Goal: Information Seeking & Learning: Learn about a topic

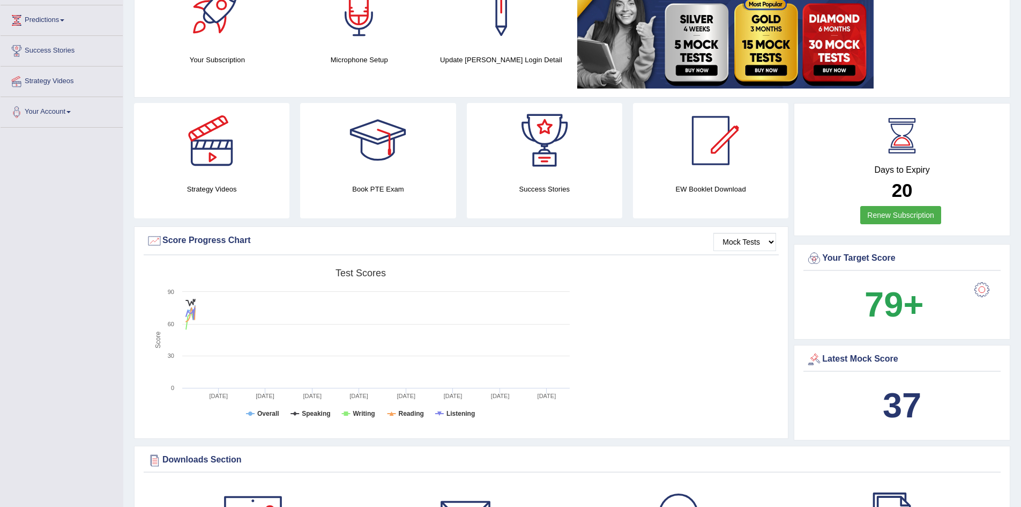
scroll to position [268, 0]
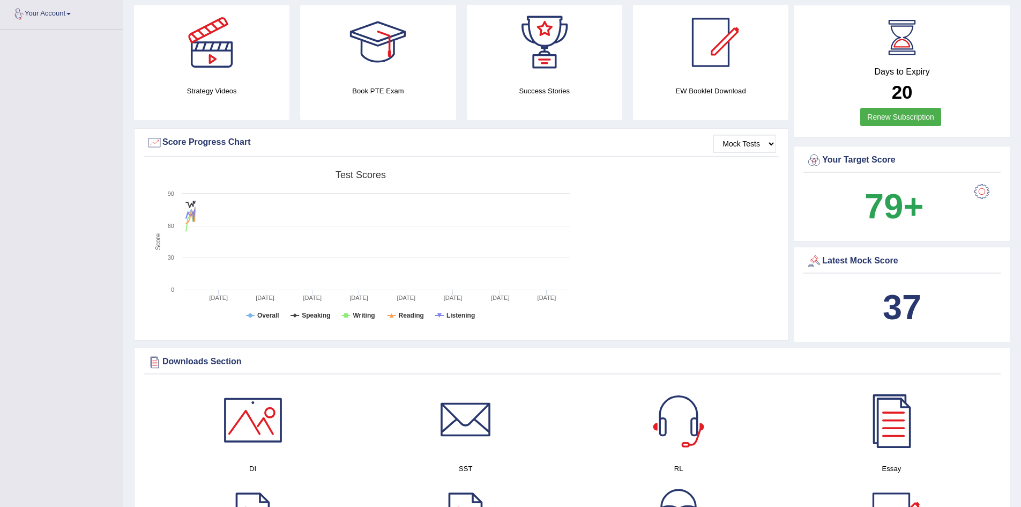
click at [60, 18] on link "Your Account" at bounding box center [62, 12] width 122 height 27
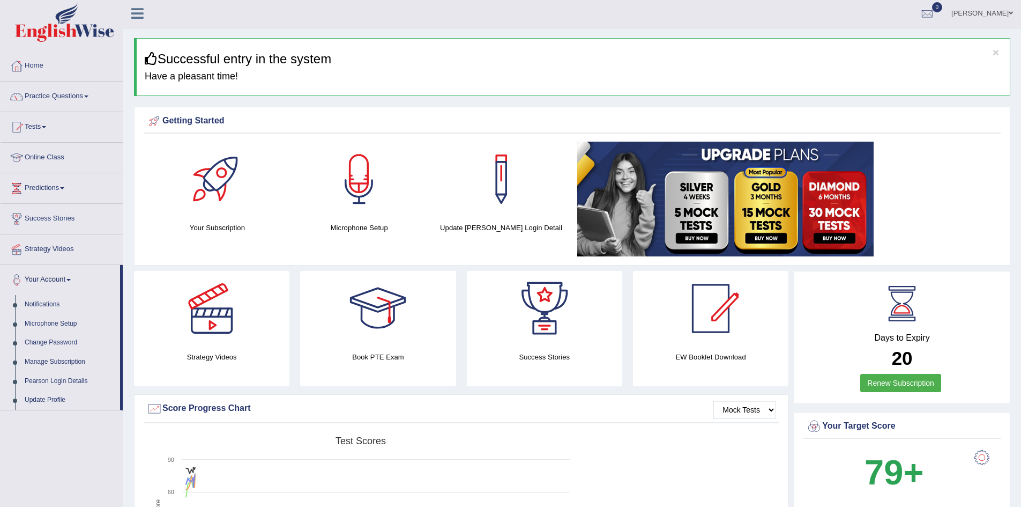
scroll to position [0, 0]
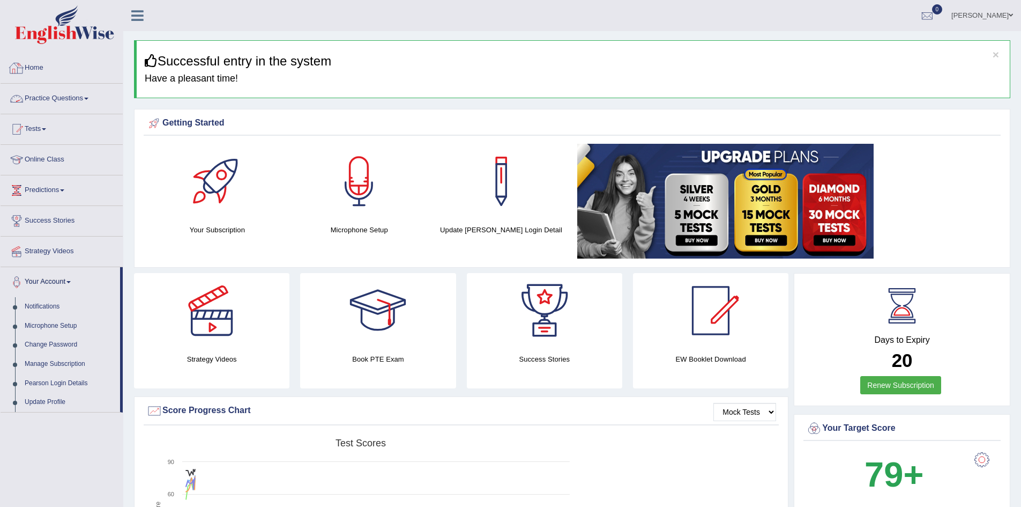
click at [50, 95] on link "Practice Questions" at bounding box center [62, 97] width 122 height 27
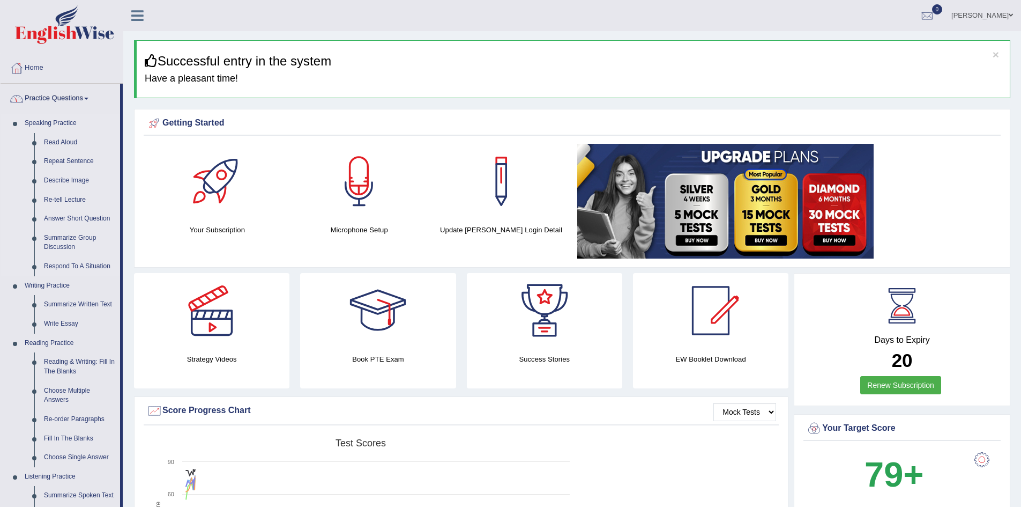
click at [54, 118] on link "Speaking Practice" at bounding box center [70, 123] width 100 height 19
click at [346, 217] on div at bounding box center [359, 181] width 75 height 75
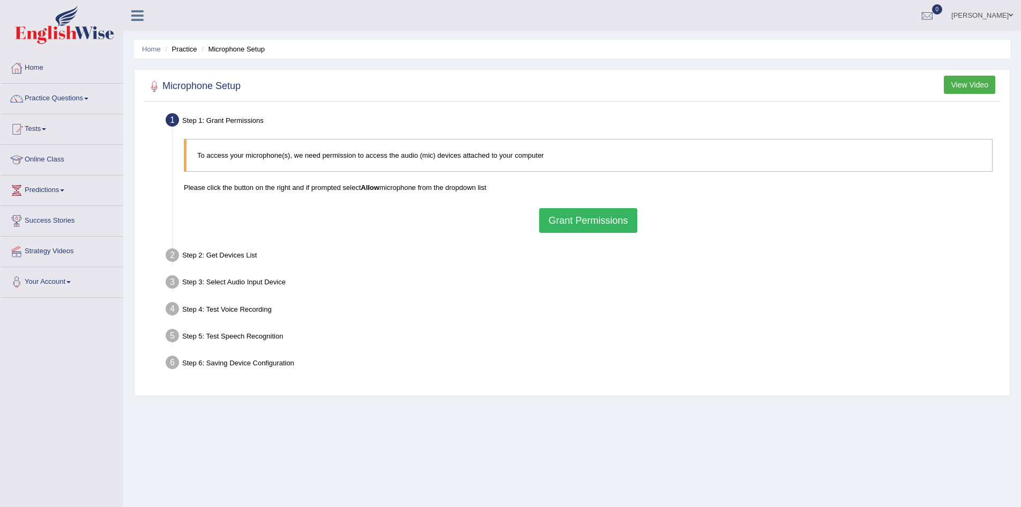
click at [602, 221] on button "Grant Permissions" at bounding box center [588, 220] width 98 height 25
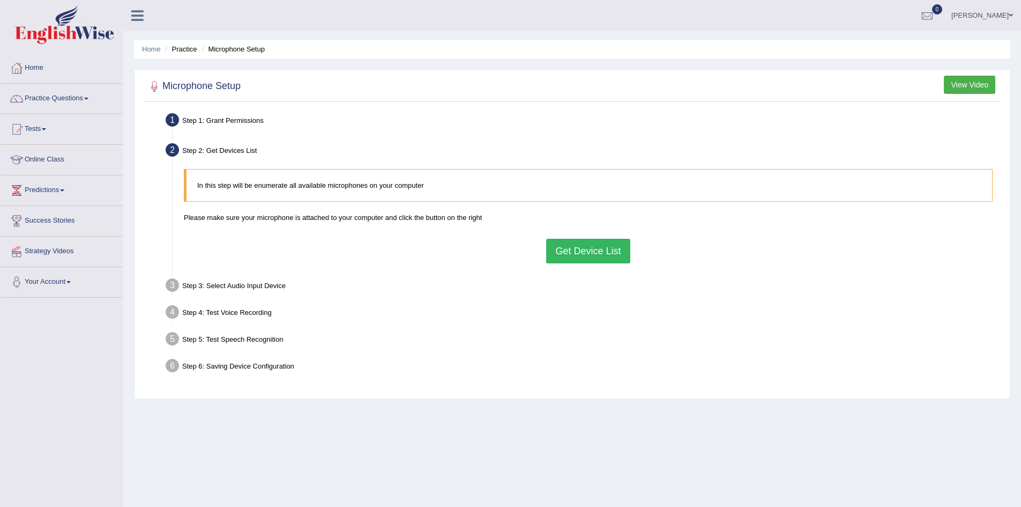
click at [588, 252] on button "Get Device List" at bounding box center [588, 251] width 84 height 25
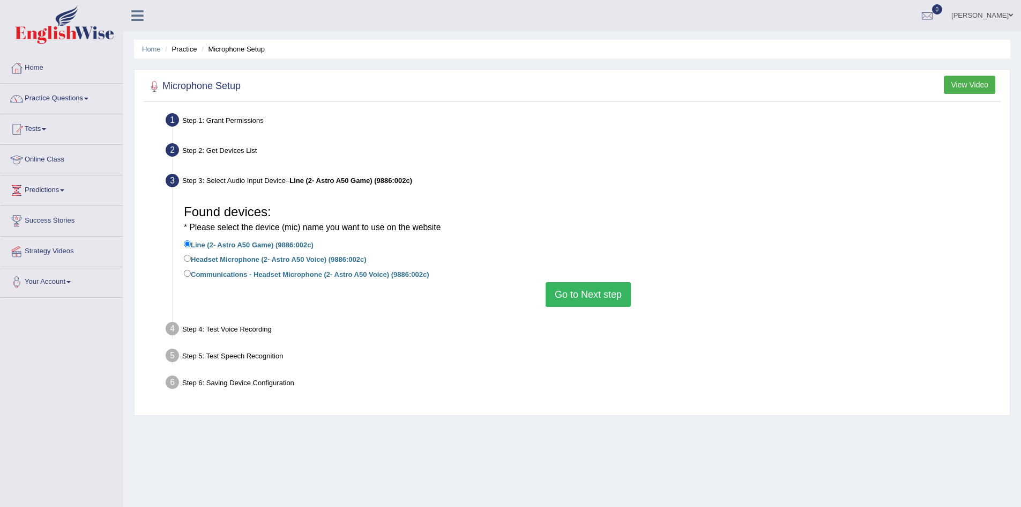
click at [601, 297] on button "Go to Next step" at bounding box center [588, 294] width 85 height 25
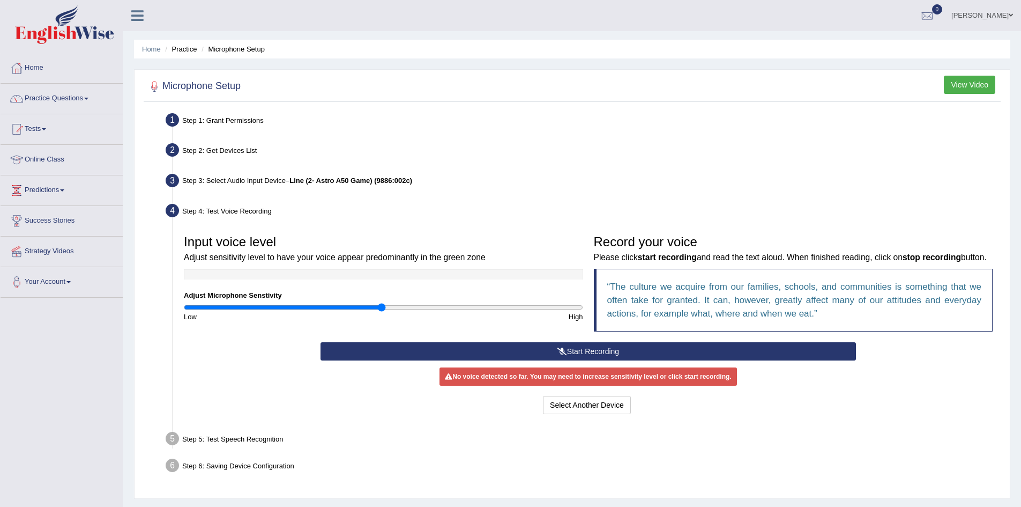
click at [599, 350] on button "Start Recording" at bounding box center [588, 351] width 535 height 18
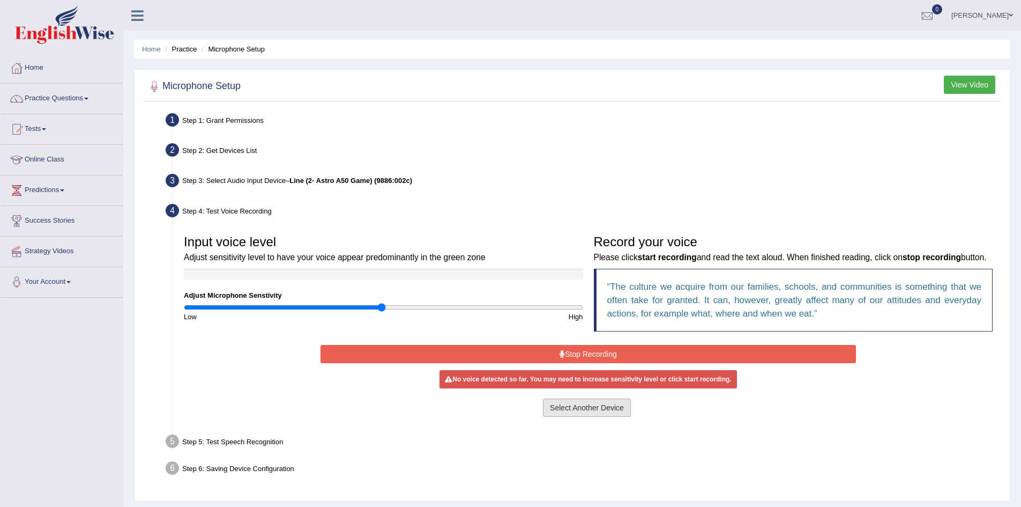
click at [597, 413] on button "Select Another Device" at bounding box center [587, 407] width 88 height 18
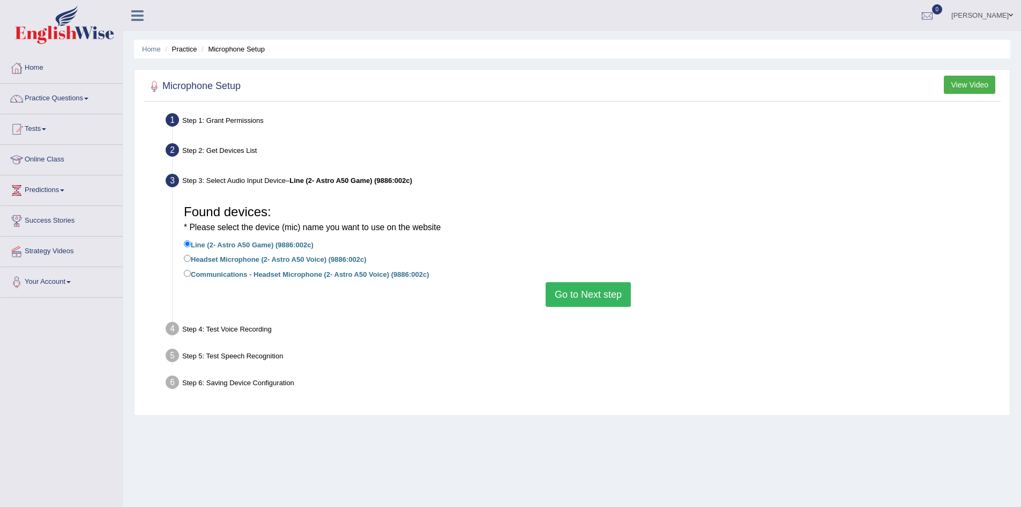
click at [599, 297] on button "Go to Next step" at bounding box center [588, 294] width 85 height 25
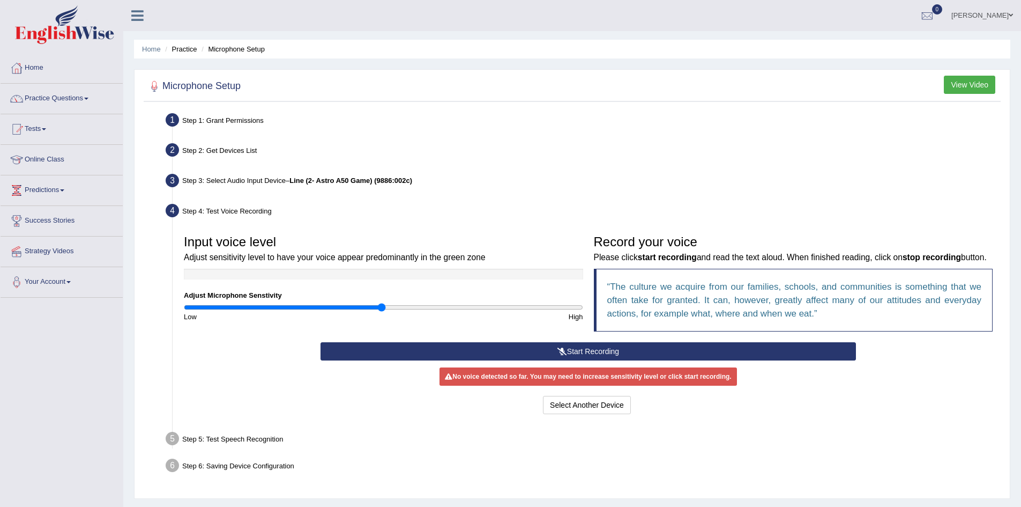
click at [555, 348] on button "Start Recording" at bounding box center [588, 351] width 535 height 18
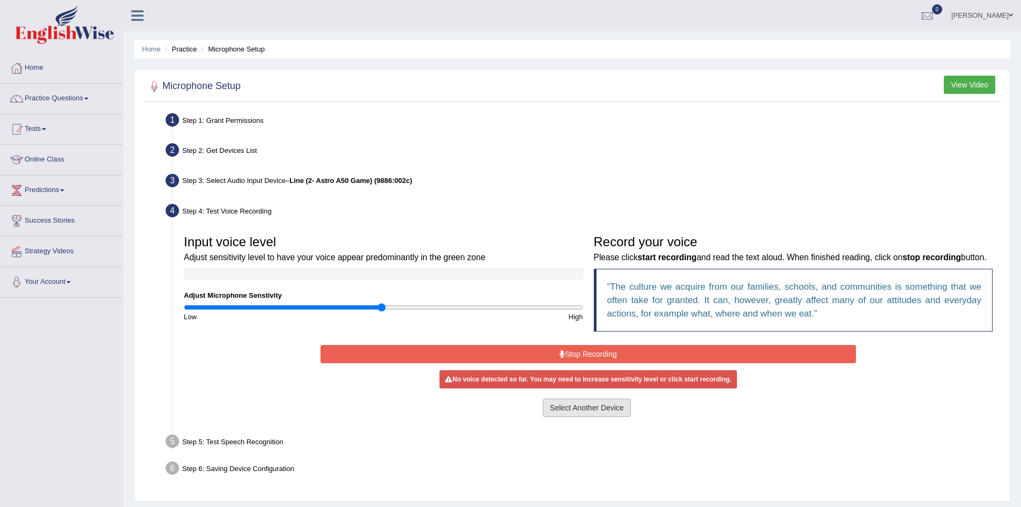
click at [588, 410] on button "Select Another Device" at bounding box center [587, 407] width 88 height 18
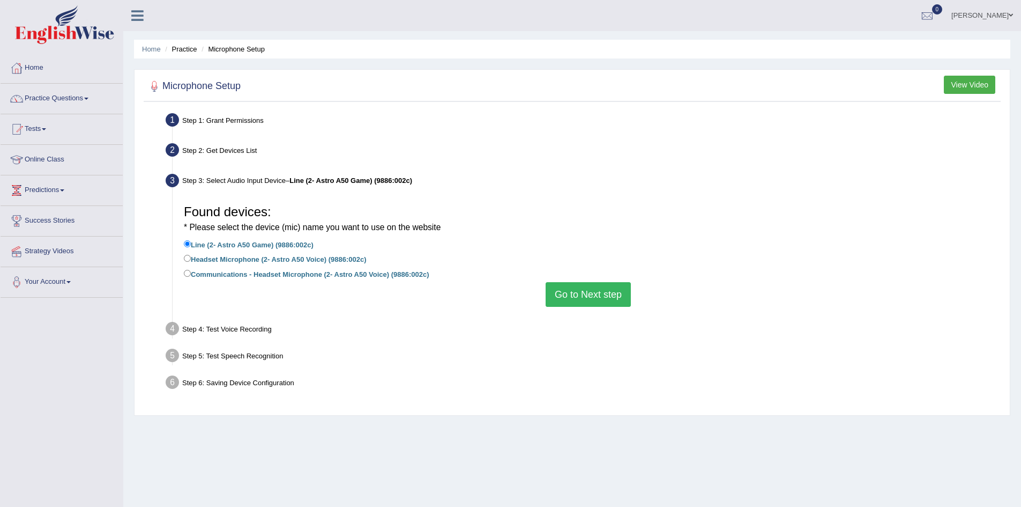
click at [282, 259] on label "Headset Microphone (2- Astro A50 Voice) (9886:002c)" at bounding box center [275, 258] width 183 height 12
click at [191, 259] on input "Headset Microphone (2- Astro A50 Voice) (9886:002c)" at bounding box center [187, 258] width 7 height 7
radio input "true"
click at [730, 188] on div "Step 3: Select Audio Input Device – Headset Microphone (2- Astro A50 Voice) (98…" at bounding box center [583, 182] width 844 height 24
click at [599, 293] on button "Go to Next step" at bounding box center [588, 294] width 85 height 25
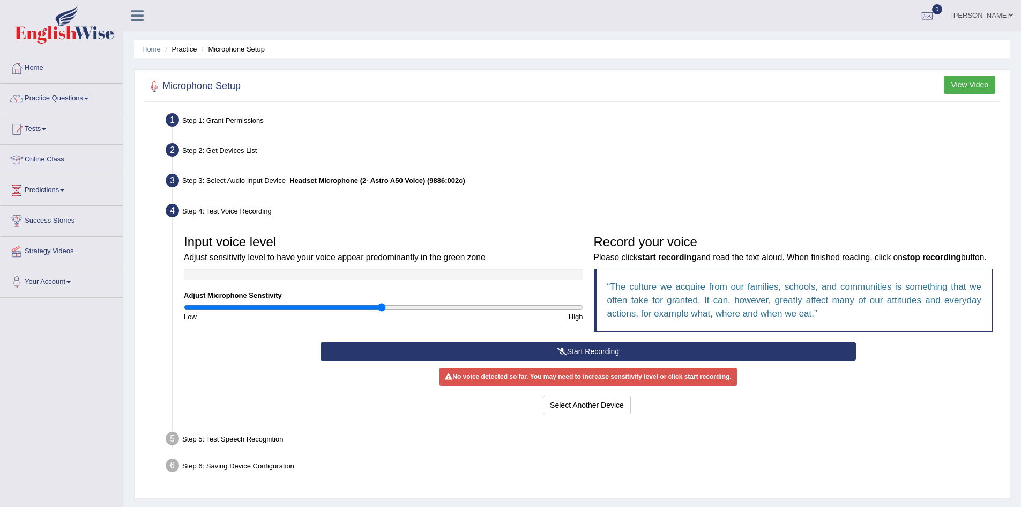
click at [613, 341] on div "Record your voice Please click start recording and read the text aloud. When fi…" at bounding box center [794, 285] width 410 height 113
click at [612, 351] on button "Start Recording" at bounding box center [588, 351] width 535 height 18
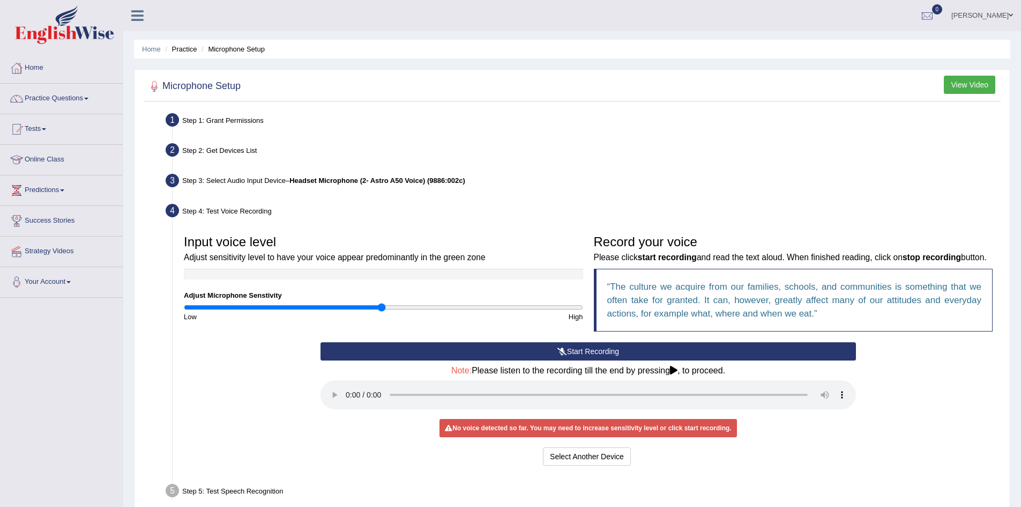
click at [616, 355] on button "Start Recording" at bounding box center [588, 351] width 535 height 18
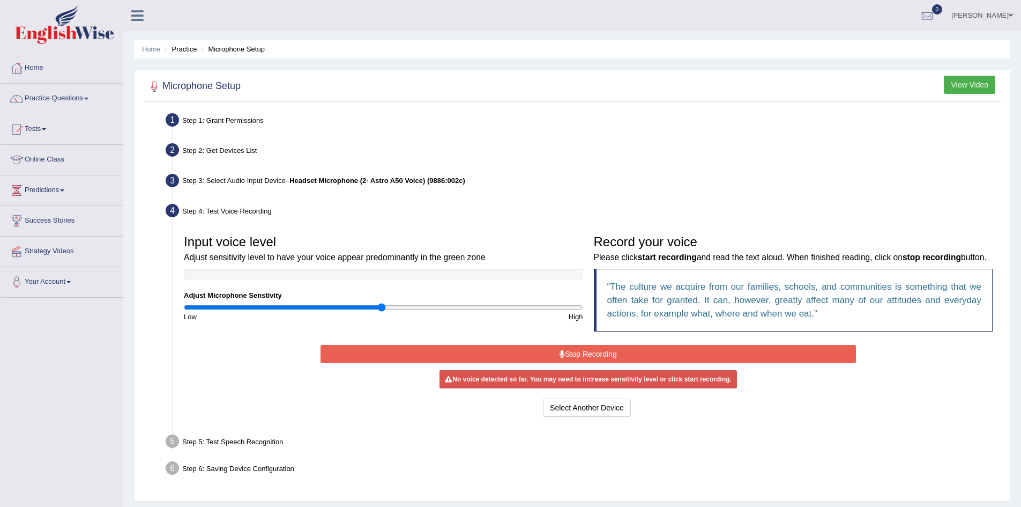
click at [616, 355] on button "Stop Recording" at bounding box center [588, 354] width 535 height 18
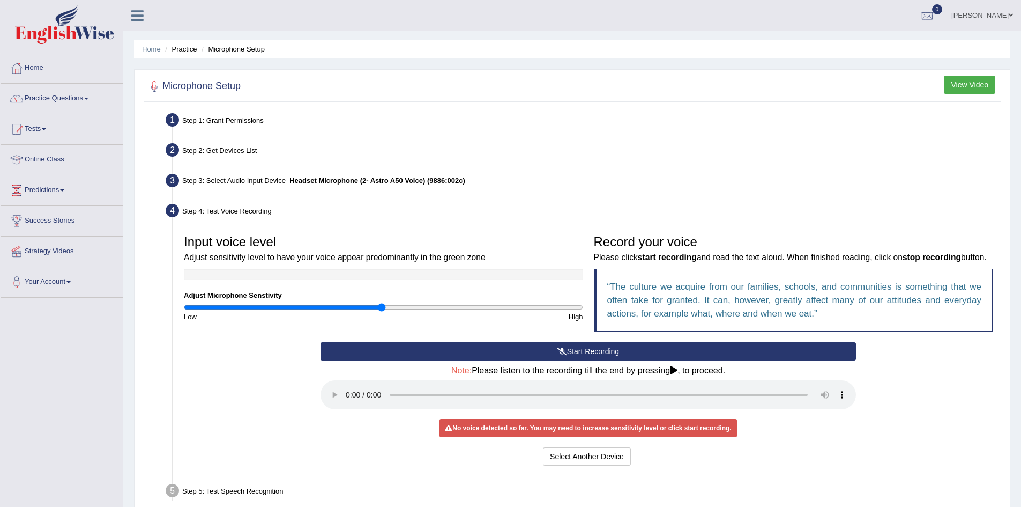
click at [577, 349] on button "Start Recording" at bounding box center [588, 351] width 535 height 18
click at [616, 467] on div "Select Another Device Voice is ok. Go to Next step" at bounding box center [588, 457] width 535 height 21
click at [616, 464] on button "Select Another Device" at bounding box center [587, 456] width 88 height 18
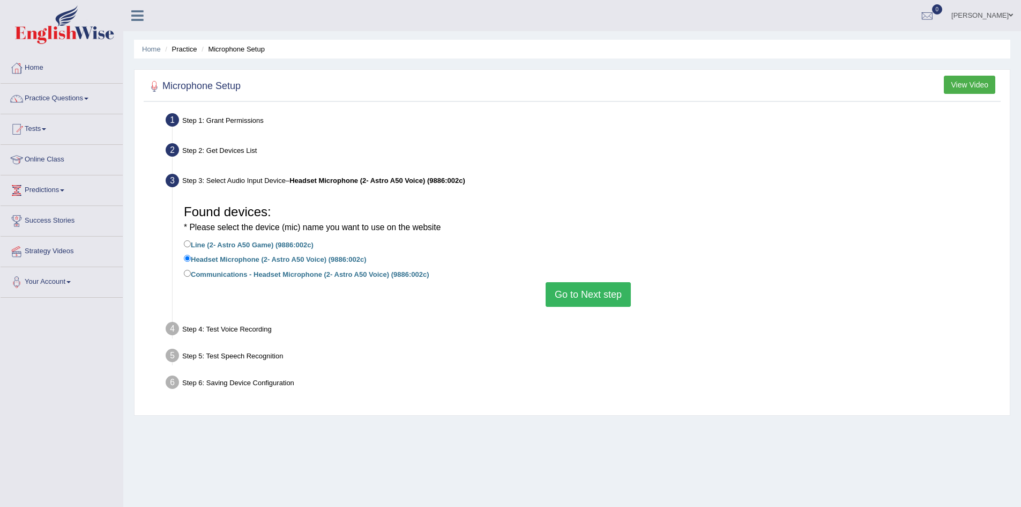
click at [386, 282] on div "Found devices: * Please select the device (mic) name you want to use on the web…" at bounding box center [588, 253] width 820 height 118
click at [392, 277] on label "Communications - Headset Microphone (2- Astro A50 Voice) (9886:002c)" at bounding box center [306, 273] width 245 height 12
click at [191, 277] on input "Communications - Headset Microphone (2- Astro A50 Voice) (9886:002c)" at bounding box center [187, 273] width 7 height 7
radio input "true"
click at [603, 292] on button "Go to Next step" at bounding box center [588, 294] width 85 height 25
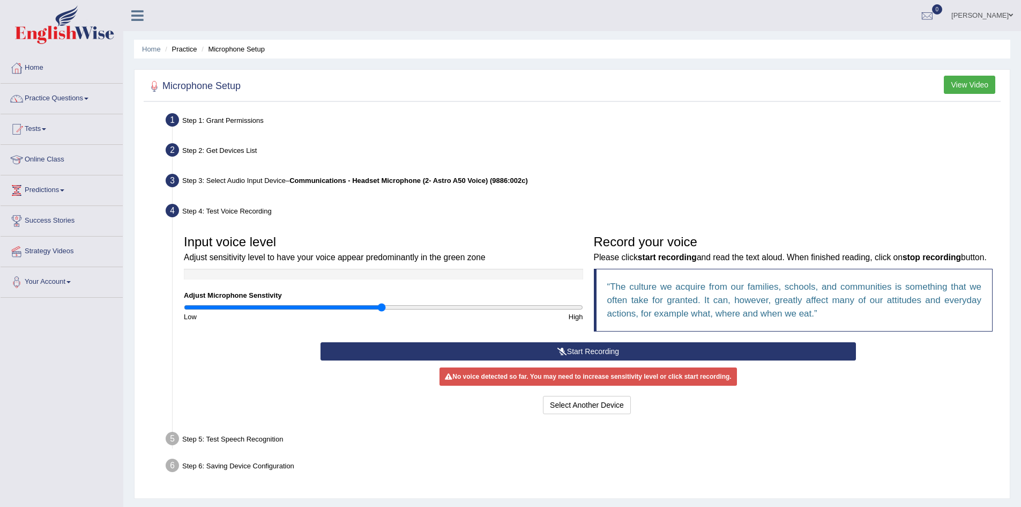
click at [577, 348] on button "Start Recording" at bounding box center [588, 351] width 535 height 18
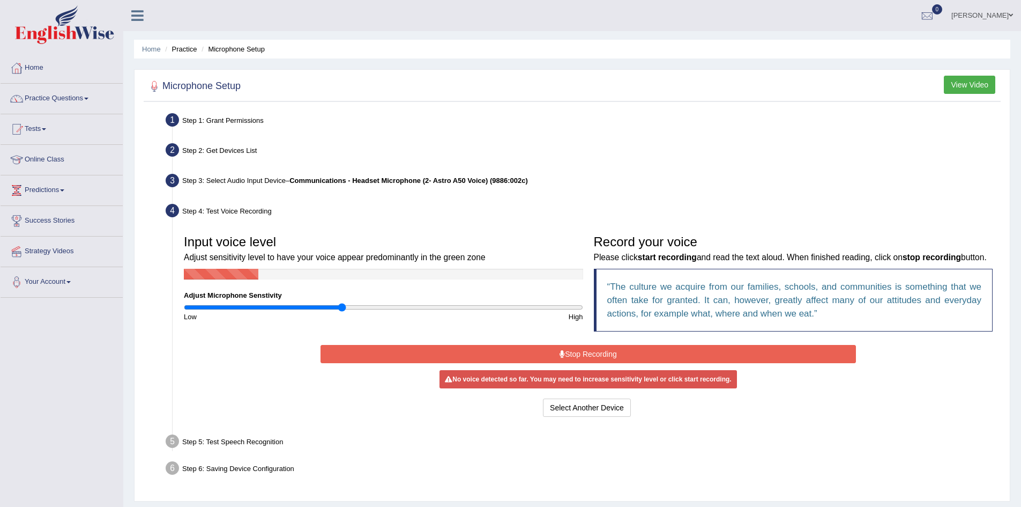
drag, startPoint x: 378, startPoint y: 306, endPoint x: 341, endPoint y: 319, distance: 38.8
click at [341, 311] on input "range" at bounding box center [383, 307] width 399 height 9
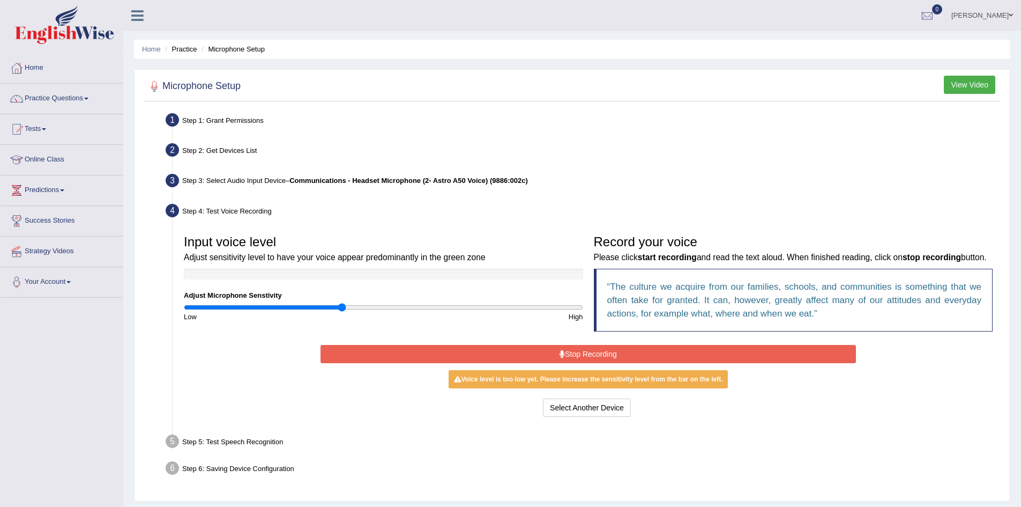
drag, startPoint x: 336, startPoint y: 297, endPoint x: 378, endPoint y: 294, distance: 42.5
click at [378, 294] on div "Input voice level Adjust sensitivity level to have your voice appear predominan…" at bounding box center [383, 275] width 410 height 92
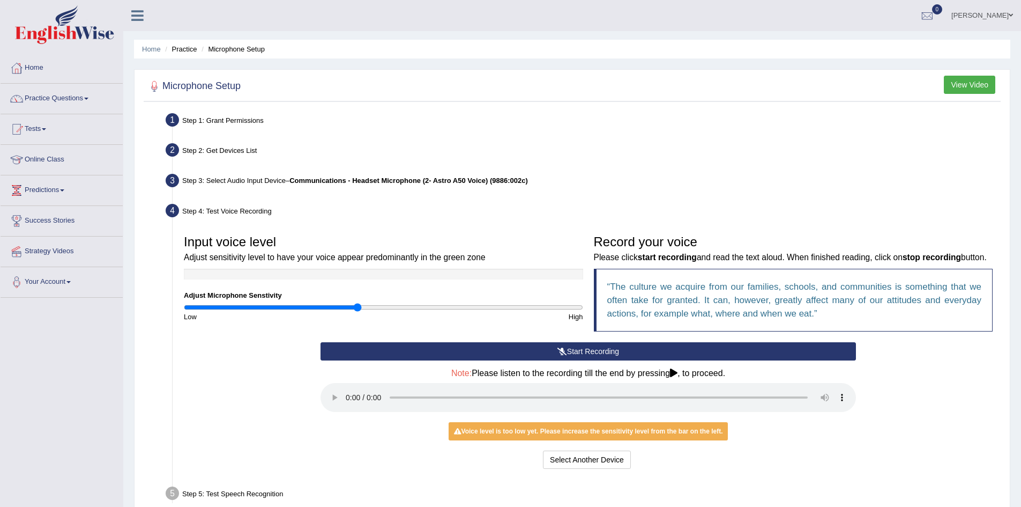
click at [358, 308] on input "range" at bounding box center [383, 307] width 399 height 9
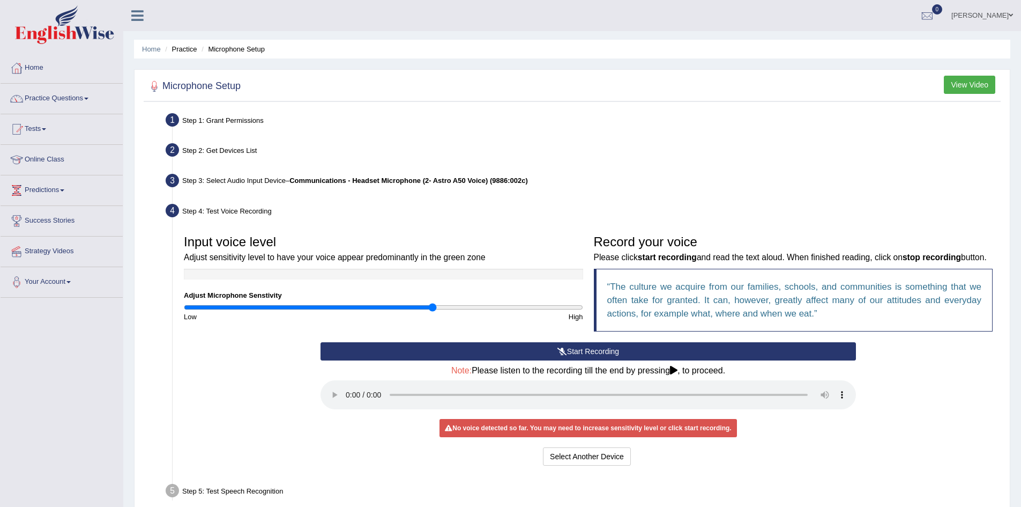
drag, startPoint x: 356, startPoint y: 309, endPoint x: 434, endPoint y: 303, distance: 78.5
click at [434, 303] on input "range" at bounding box center [383, 307] width 399 height 9
click at [442, 307] on input "range" at bounding box center [383, 307] width 399 height 9
click at [417, 306] on input "range" at bounding box center [383, 307] width 399 height 9
click at [400, 311] on div "High" at bounding box center [485, 316] width 205 height 10
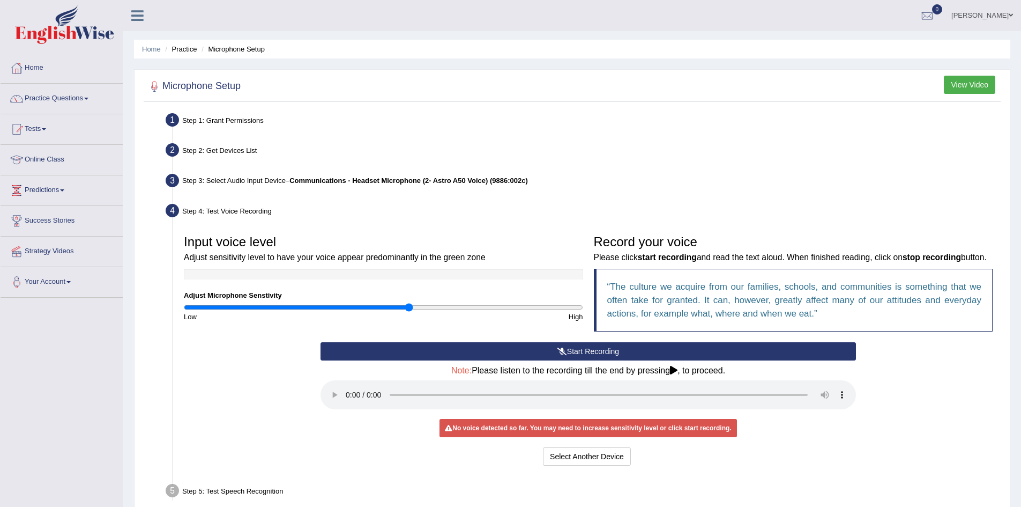
click at [408, 308] on input "range" at bounding box center [383, 307] width 399 height 9
type input "1.08"
click at [398, 306] on input "range" at bounding box center [383, 307] width 399 height 9
click at [584, 354] on button "Start Recording" at bounding box center [588, 351] width 535 height 18
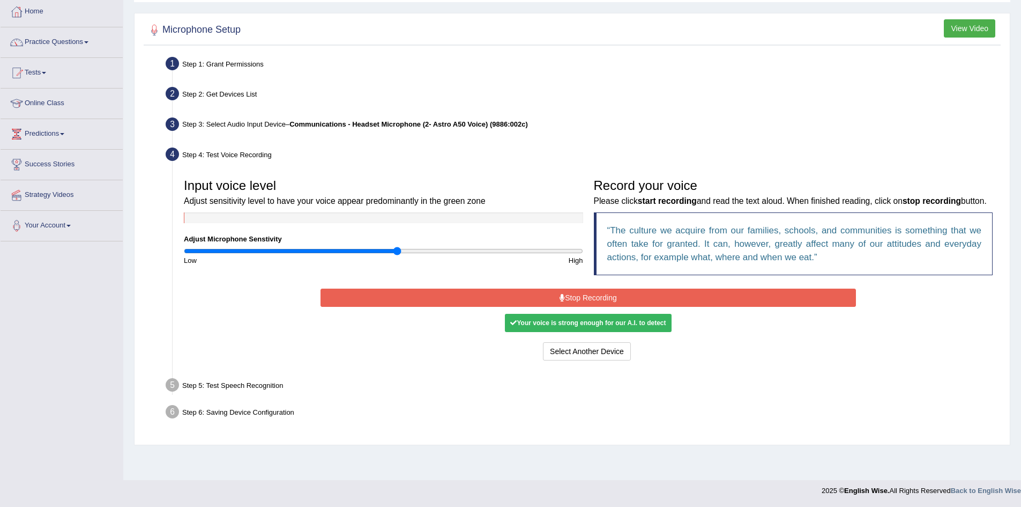
scroll to position [3, 0]
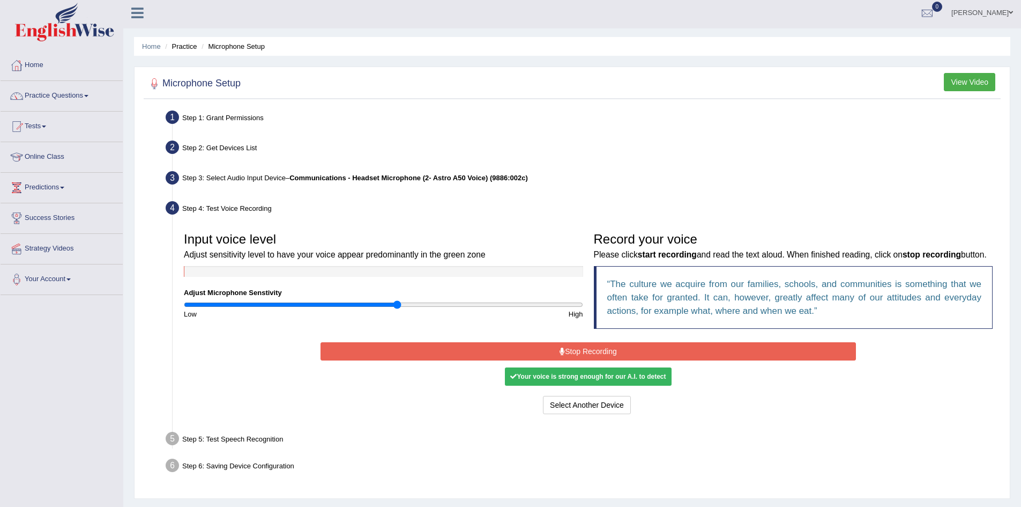
click at [605, 348] on button "Stop Recording" at bounding box center [588, 351] width 535 height 18
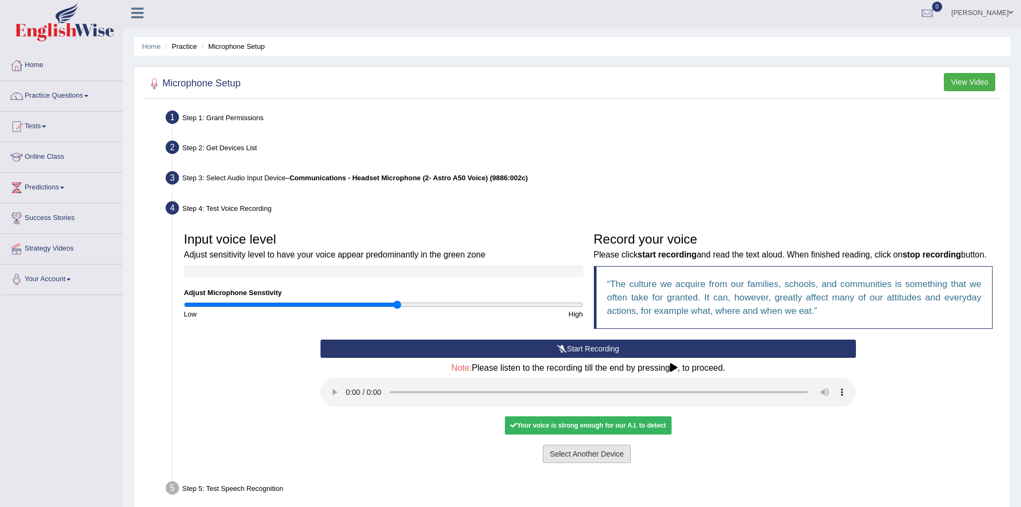
click at [624, 452] on button "Select Another Device" at bounding box center [587, 453] width 88 height 18
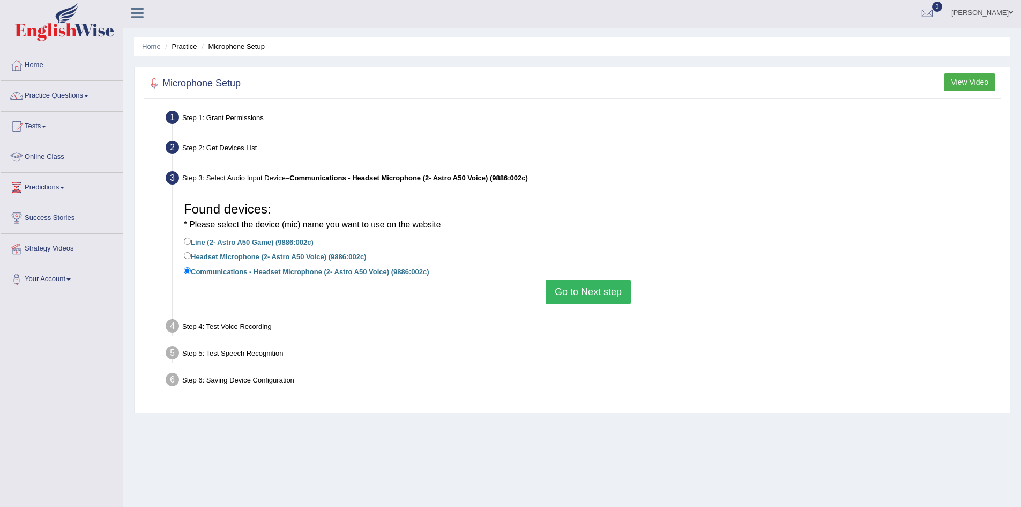
click at [276, 261] on label "Headset Microphone (2- Astro A50 Voice) (9886:002c)" at bounding box center [275, 256] width 183 height 12
click at [191, 259] on input "Headset Microphone (2- Astro A50 Voice) (9886:002c)" at bounding box center [187, 255] width 7 height 7
radio input "true"
click at [582, 292] on button "Go to Next step" at bounding box center [588, 291] width 85 height 25
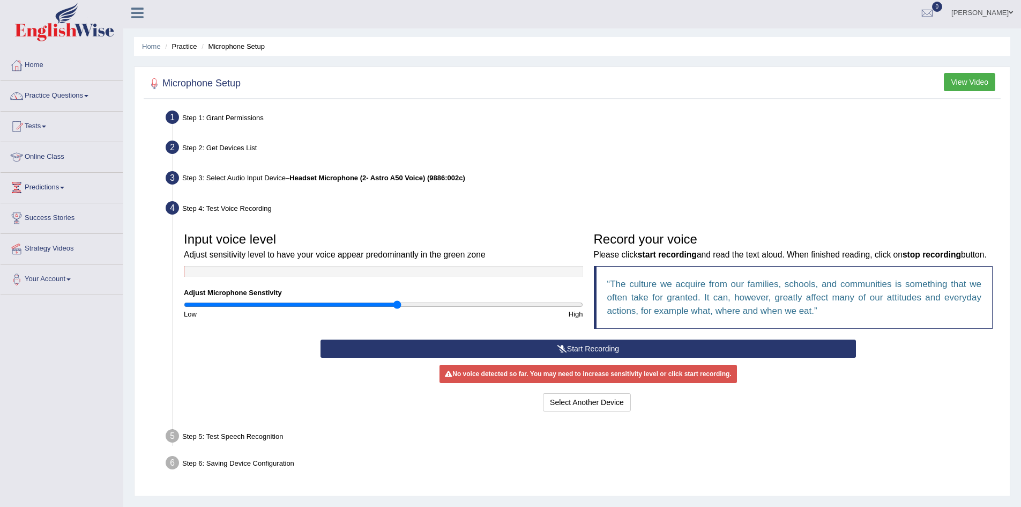
click at [597, 341] on button "Start Recording" at bounding box center [588, 348] width 535 height 18
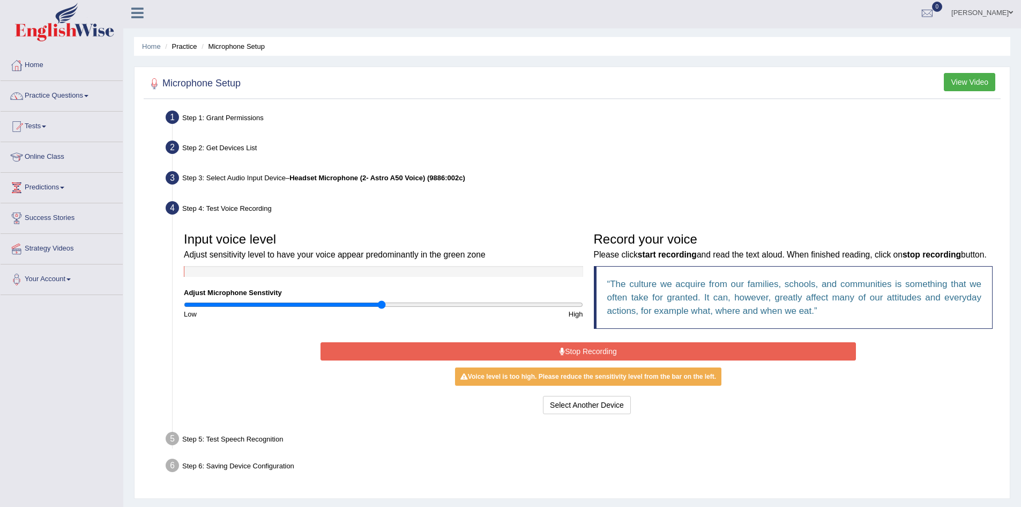
type input "1"
click at [379, 303] on input "range" at bounding box center [383, 304] width 399 height 9
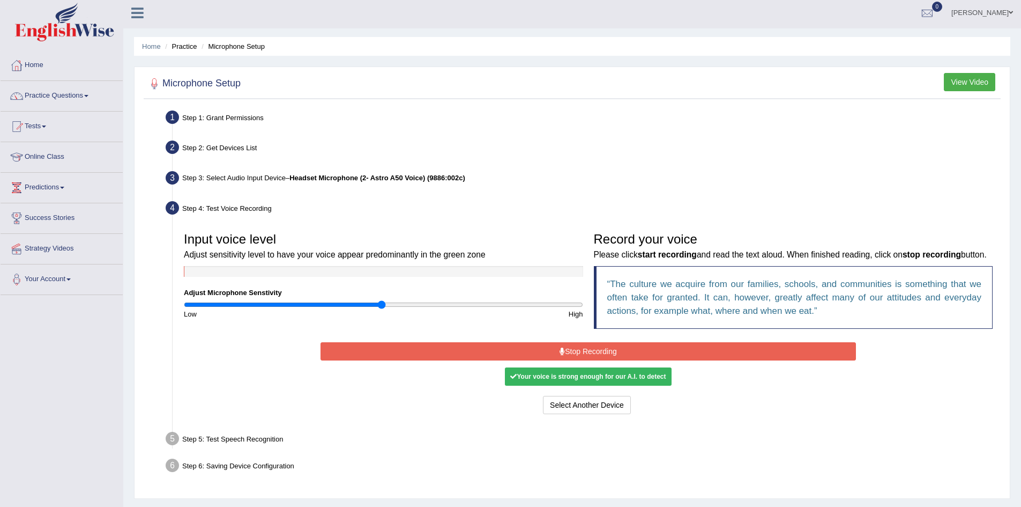
click at [582, 352] on button "Stop Recording" at bounding box center [588, 351] width 535 height 18
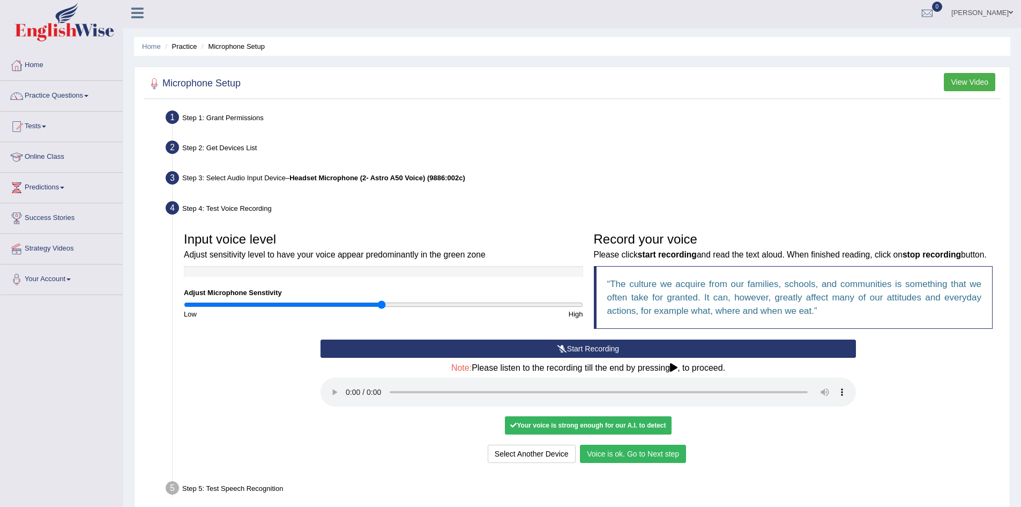
click at [656, 453] on button "Voice is ok. Go to Next step" at bounding box center [633, 453] width 106 height 18
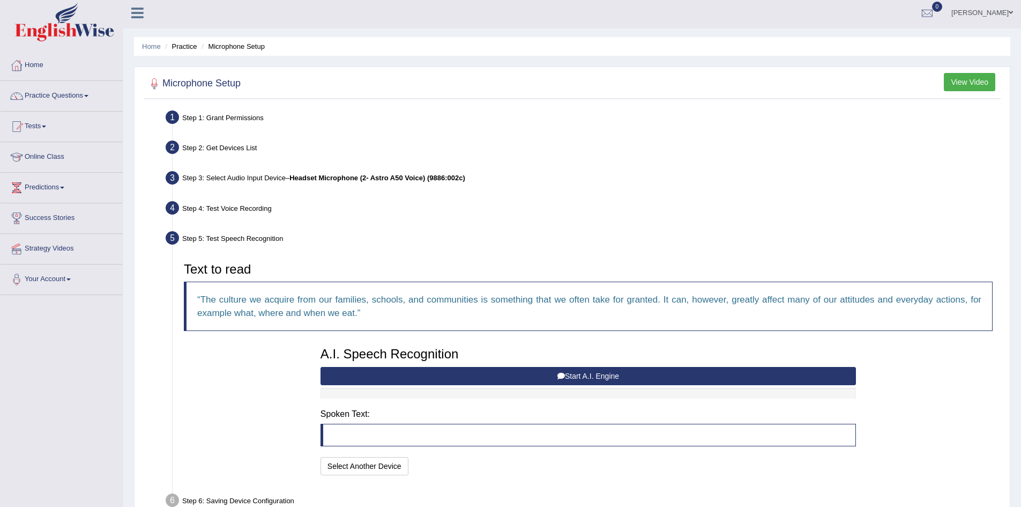
click at [601, 375] on button "Start A.I. Engine" at bounding box center [588, 376] width 535 height 18
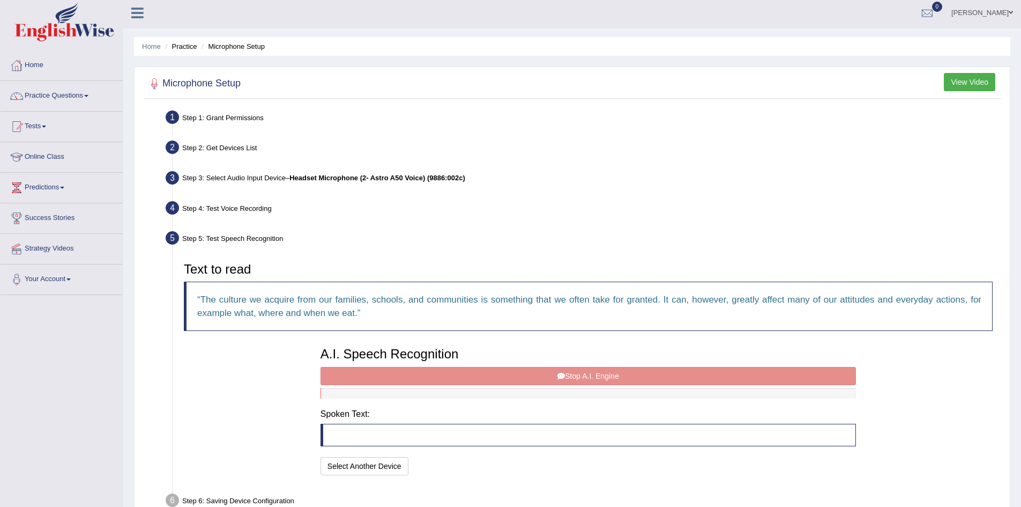
click at [560, 376] on div "A.I. Speech Recognition Start A.I. Engine Stop A.I. Engine Note: Please listen …" at bounding box center [588, 409] width 546 height 136
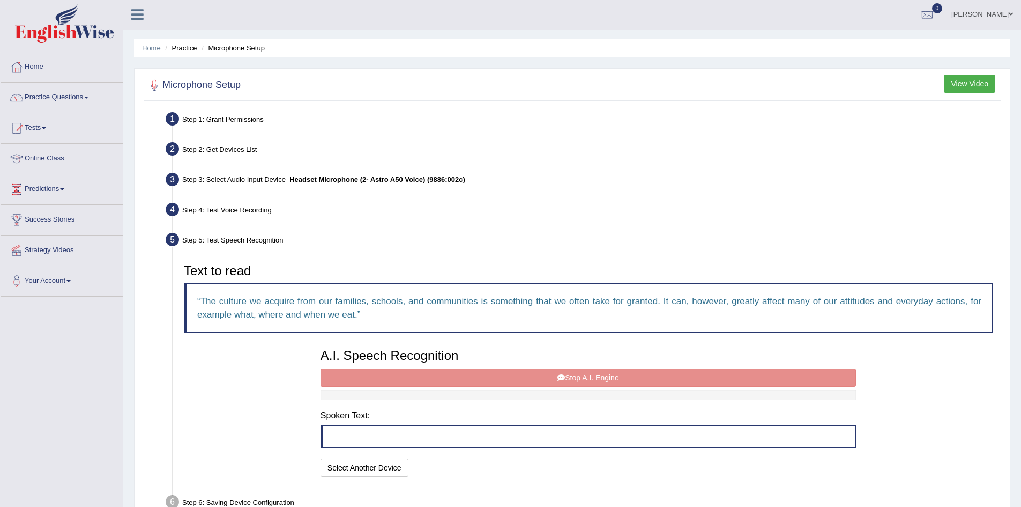
scroll to position [0, 0]
click at [196, 83] on h2 "Microphone Setup" at bounding box center [193, 86] width 94 height 16
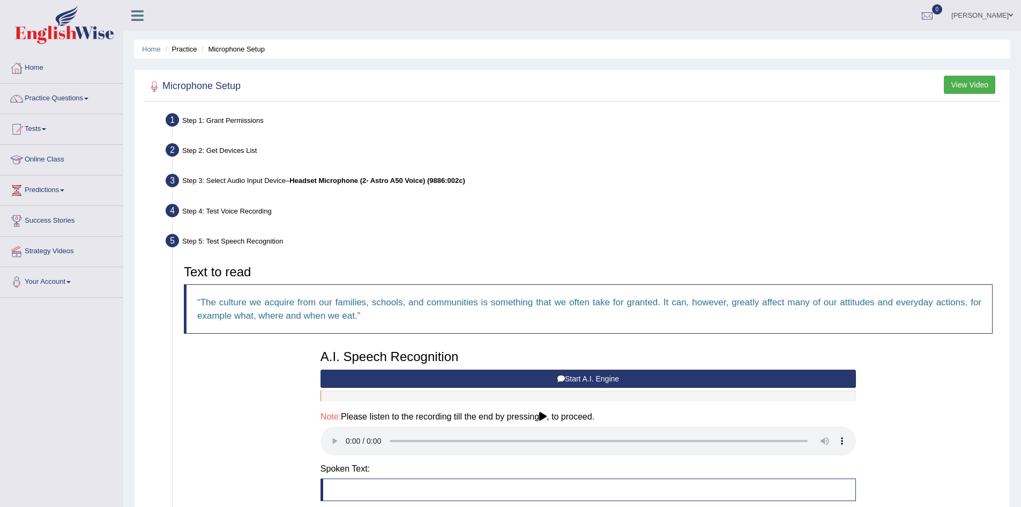
click at [405, 180] on b "Headset Microphone (2- Astro A50 Voice) (9886:002c)" at bounding box center [377, 180] width 176 height 8
click at [546, 412] on icon at bounding box center [543, 416] width 8 height 9
click at [383, 187] on div "Step 3: Select Audio Input Device – Headset Microphone (2- Astro A50 Voice) (98…" at bounding box center [583, 182] width 844 height 24
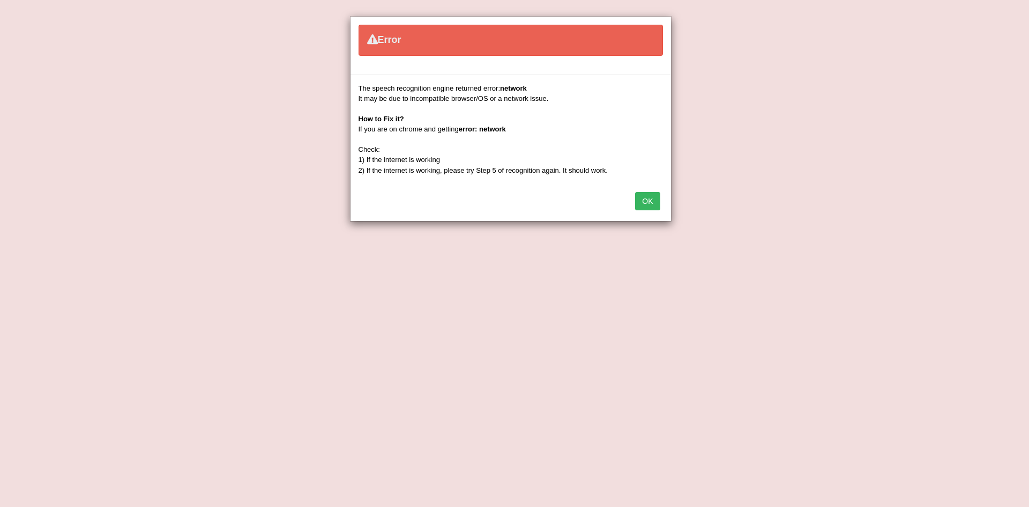
click at [224, 185] on div "Error The speech recognition engine returned error: network It may be due to in…" at bounding box center [514, 253] width 1029 height 507
click at [645, 198] on button "OK" at bounding box center [647, 201] width 25 height 18
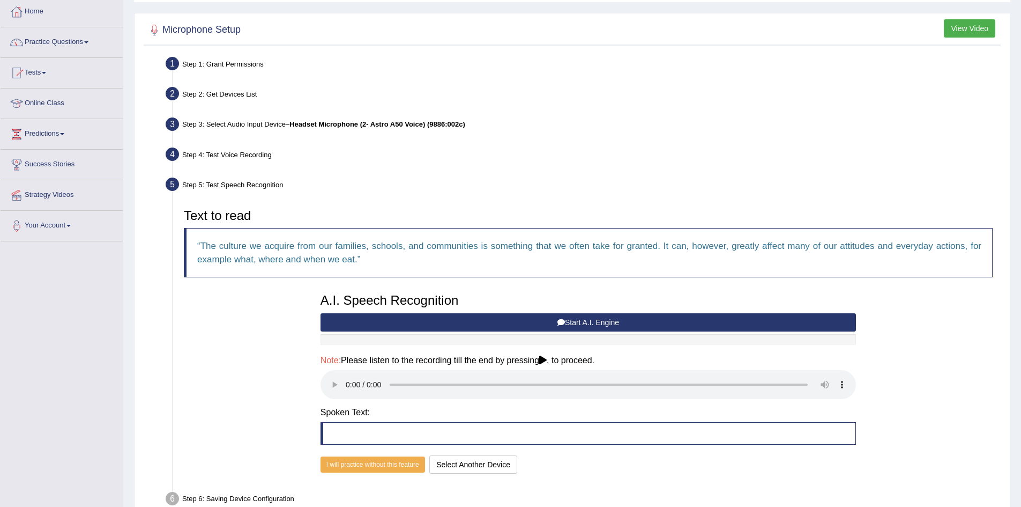
scroll to position [116, 0]
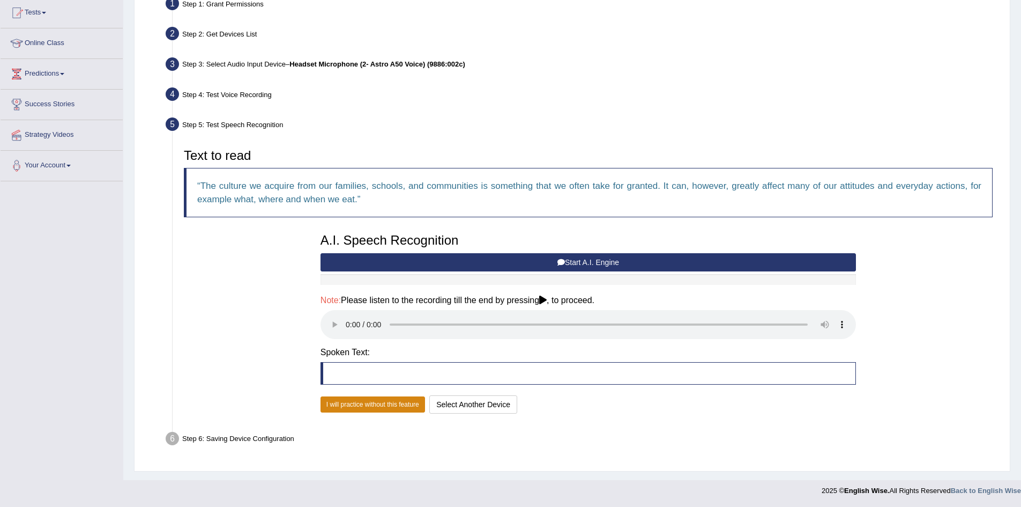
click at [374, 403] on button "I will practice without this feature" at bounding box center [373, 404] width 105 height 16
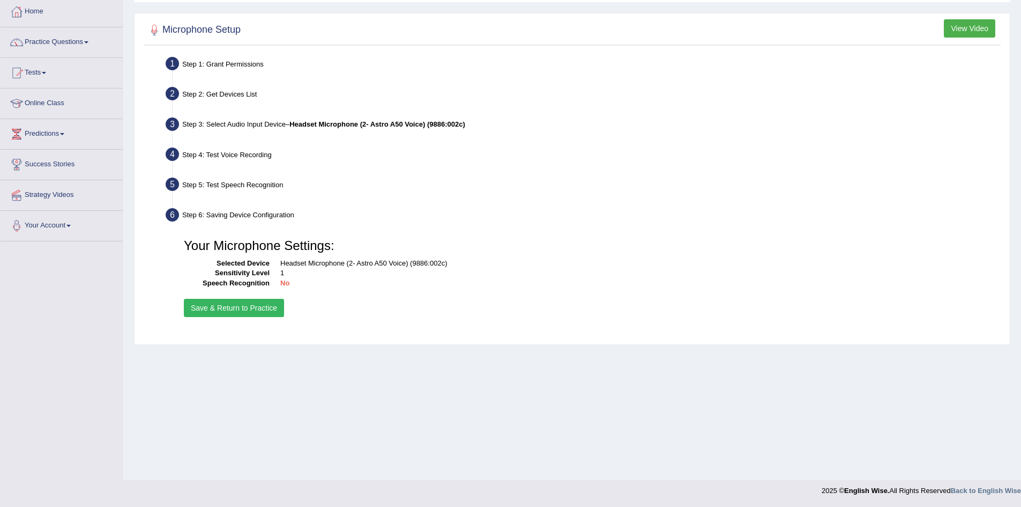
click at [416, 261] on dd "Headset Microphone (2- Astro A50 Voice) (9886:002c)" at bounding box center [636, 263] width 712 height 10
click at [337, 116] on div "Step 3: Select Audio Input Device – Headset Microphone (2- Astro A50 Voice) (98…" at bounding box center [583, 126] width 844 height 24
click at [338, 127] on b "Headset Microphone (2- Astro A50 Voice) (9886:002c)" at bounding box center [377, 124] width 176 height 8
click at [267, 301] on button "Save & Return to Practice" at bounding box center [234, 308] width 100 height 18
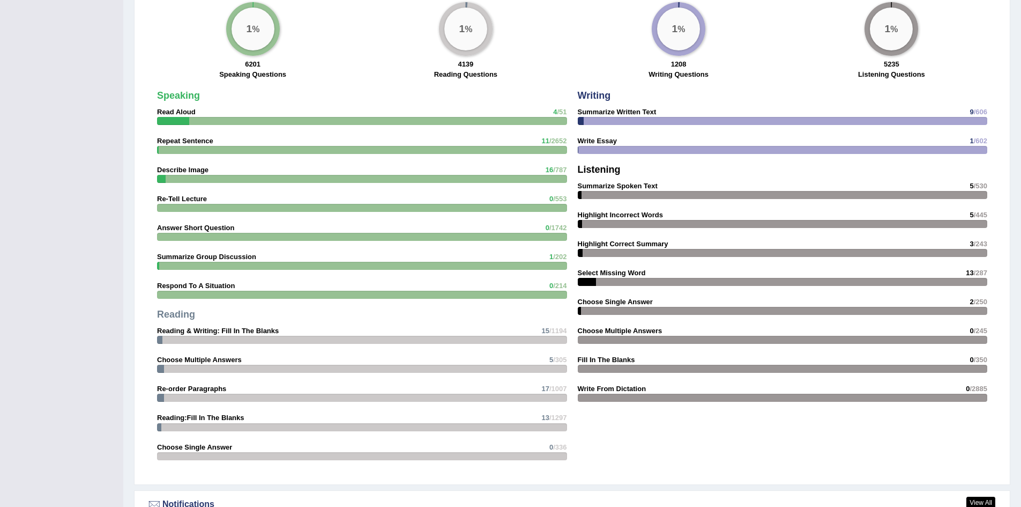
scroll to position [807, 0]
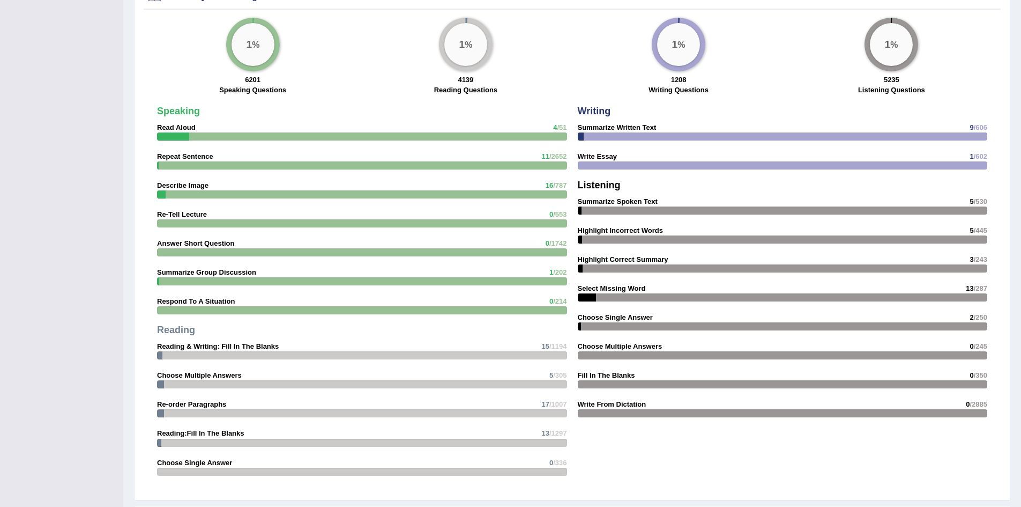
click at [475, 135] on div at bounding box center [362, 136] width 410 height 8
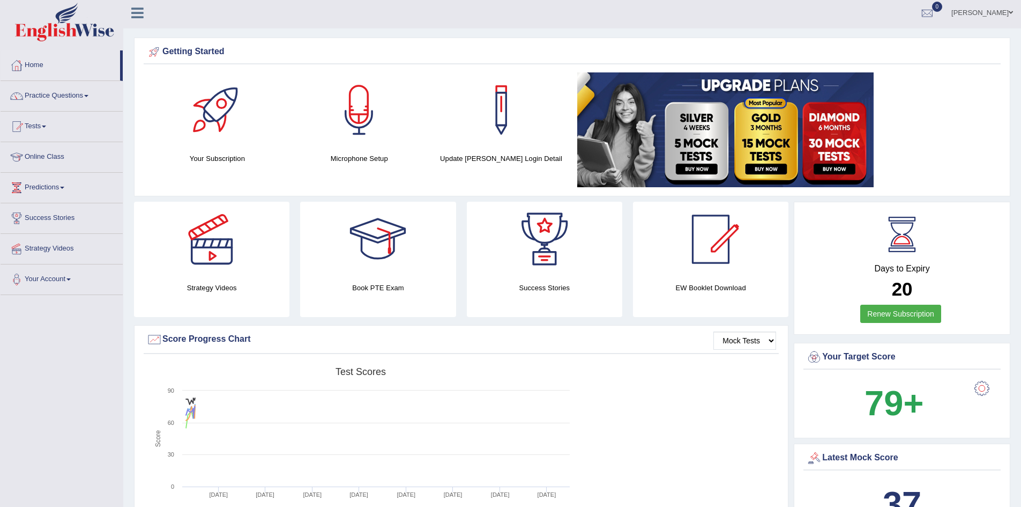
scroll to position [0, 0]
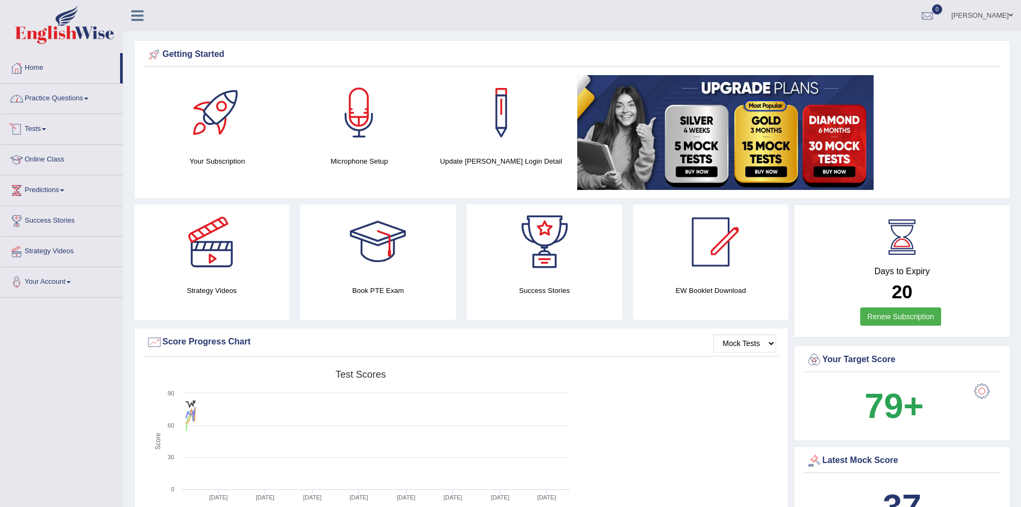
click at [93, 99] on link "Practice Questions" at bounding box center [62, 97] width 122 height 27
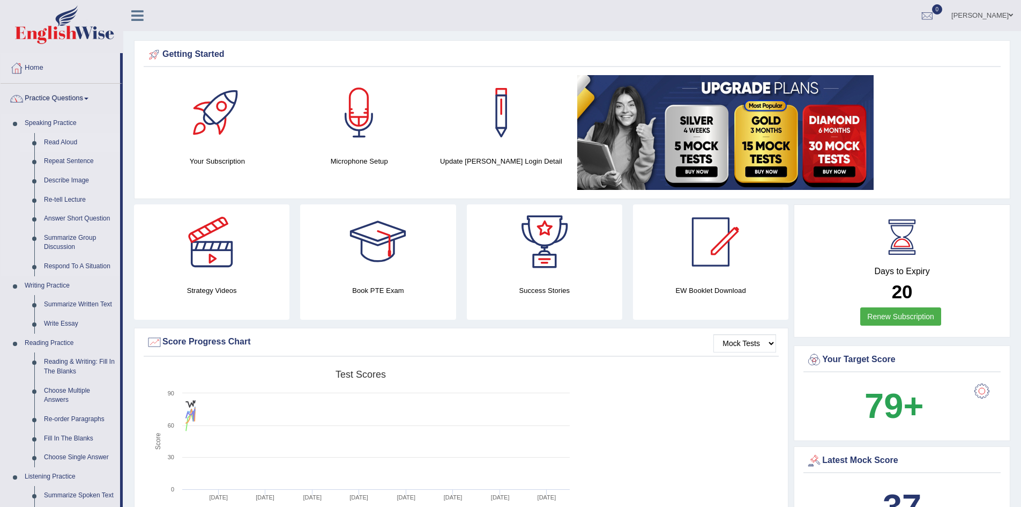
click at [73, 143] on link "Read Aloud" at bounding box center [79, 142] width 81 height 19
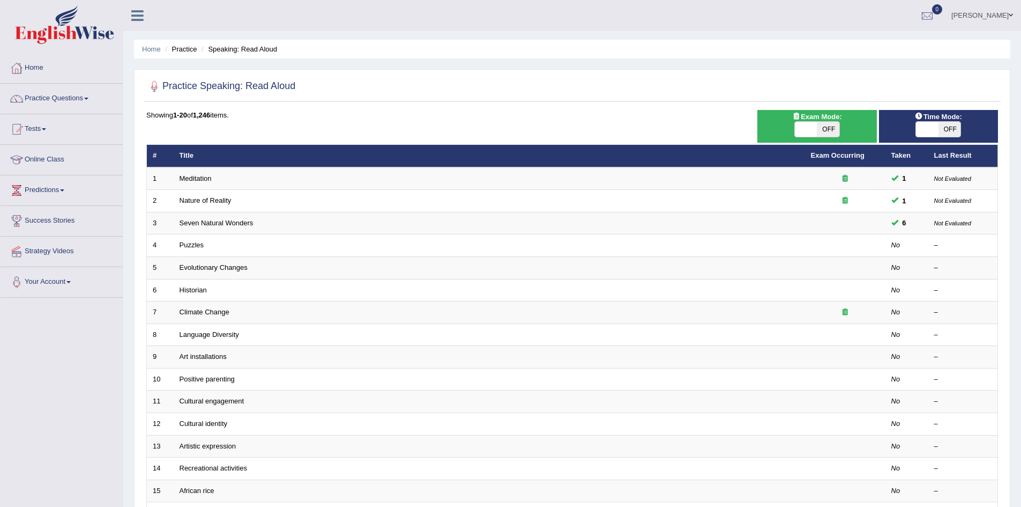
click at [808, 131] on span at bounding box center [806, 129] width 23 height 15
checkbox input "true"
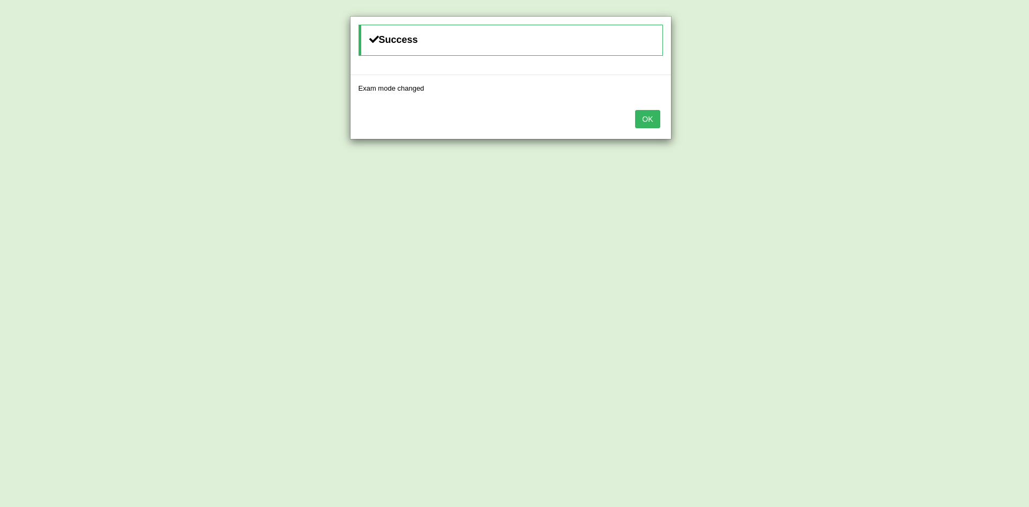
click at [645, 125] on button "OK" at bounding box center [647, 119] width 25 height 18
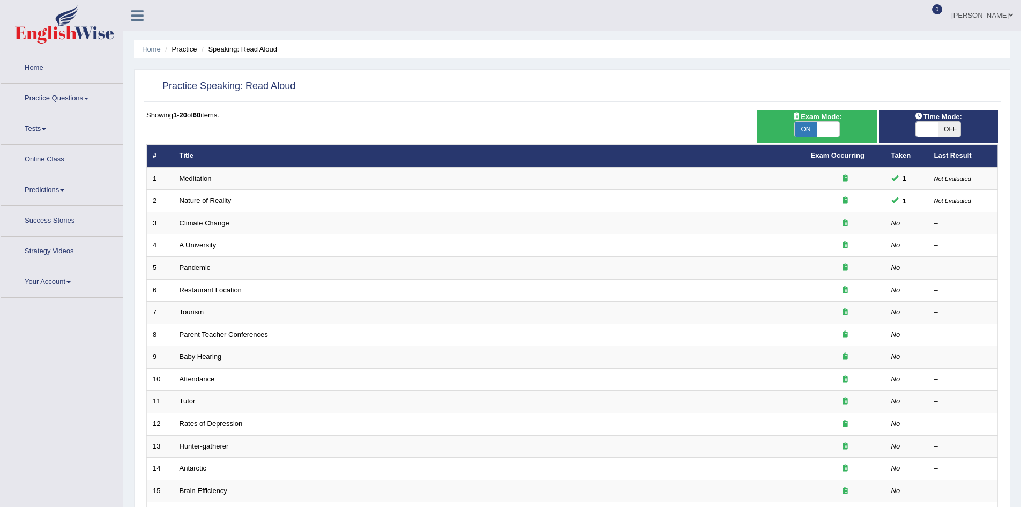
click at [940, 126] on span "OFF" at bounding box center [950, 129] width 23 height 15
checkbox input "true"
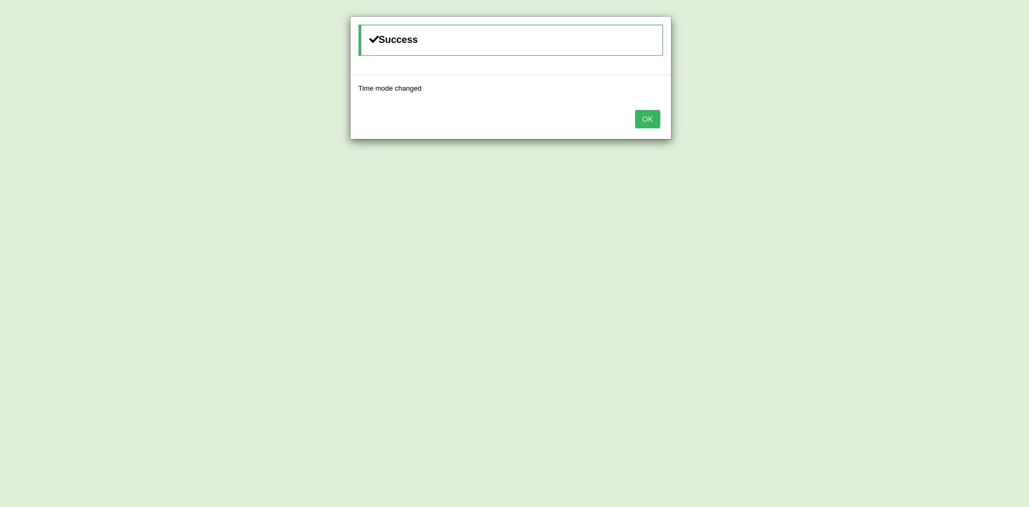
click at [648, 115] on button "OK" at bounding box center [647, 119] width 25 height 18
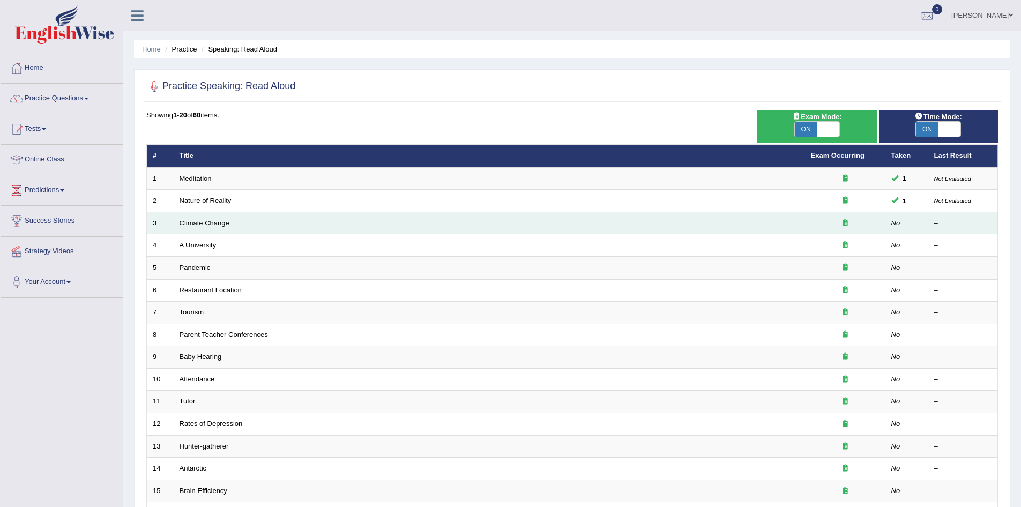
click at [227, 226] on link "Climate Change" at bounding box center [205, 223] width 50 height 8
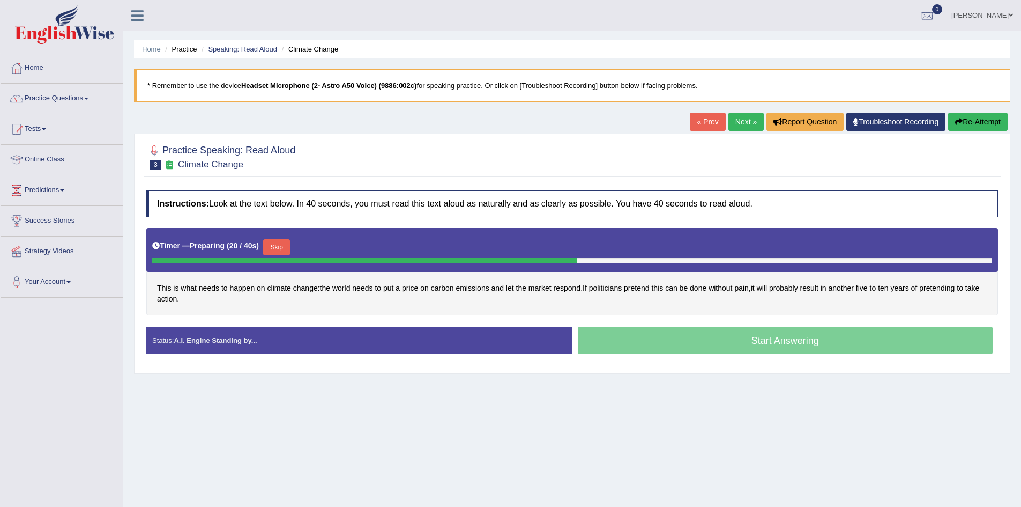
click at [278, 242] on button "Skip" at bounding box center [276, 247] width 27 height 16
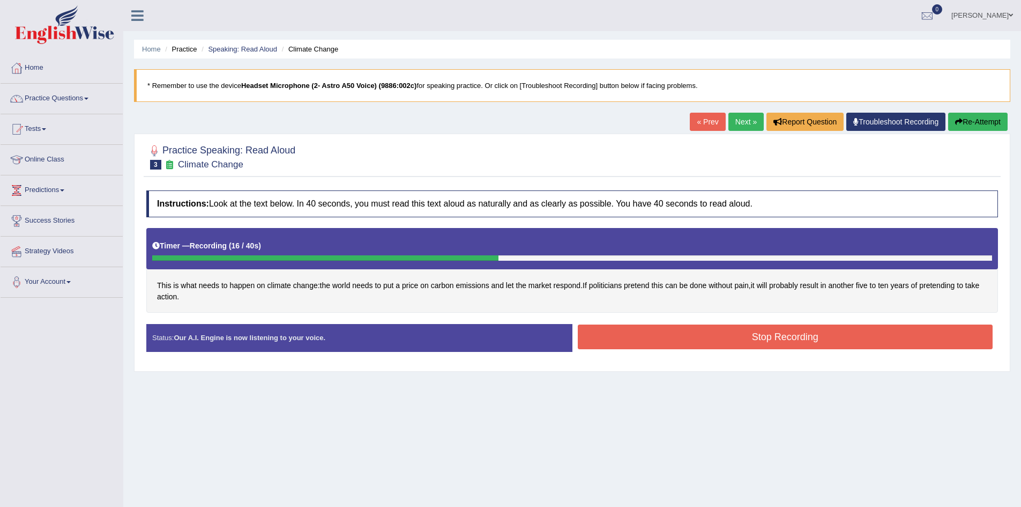
click at [807, 339] on button "Stop Recording" at bounding box center [785, 336] width 415 height 25
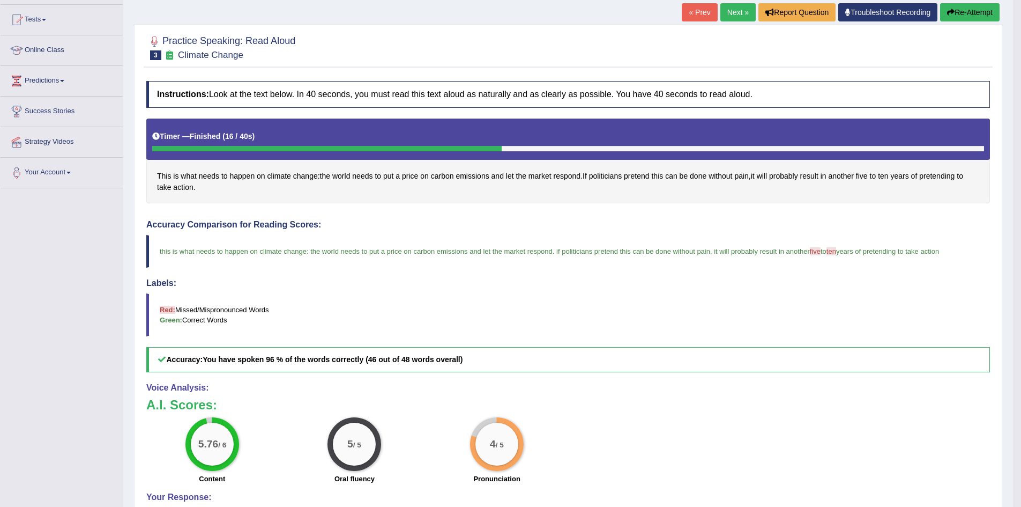
scroll to position [108, 0]
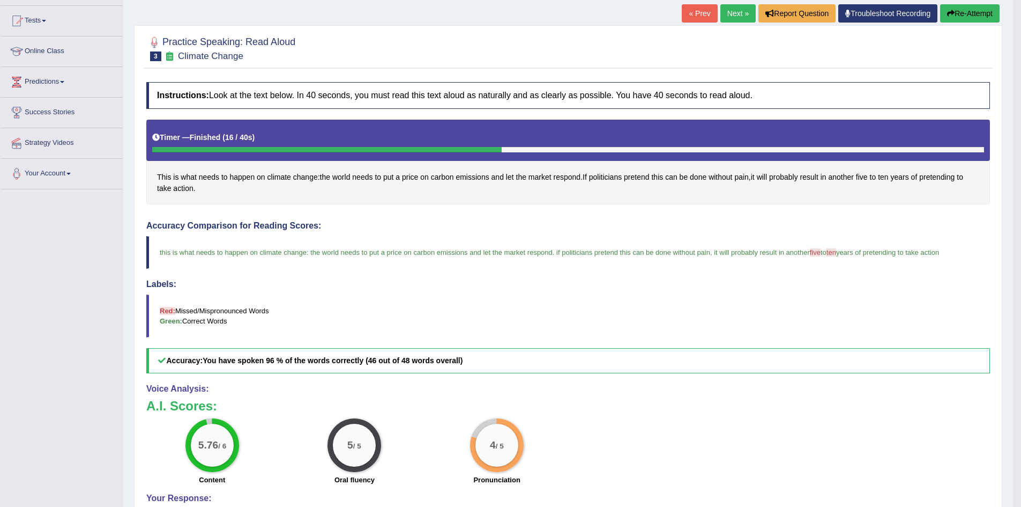
click at [729, 10] on link "Next »" at bounding box center [737, 13] width 35 height 18
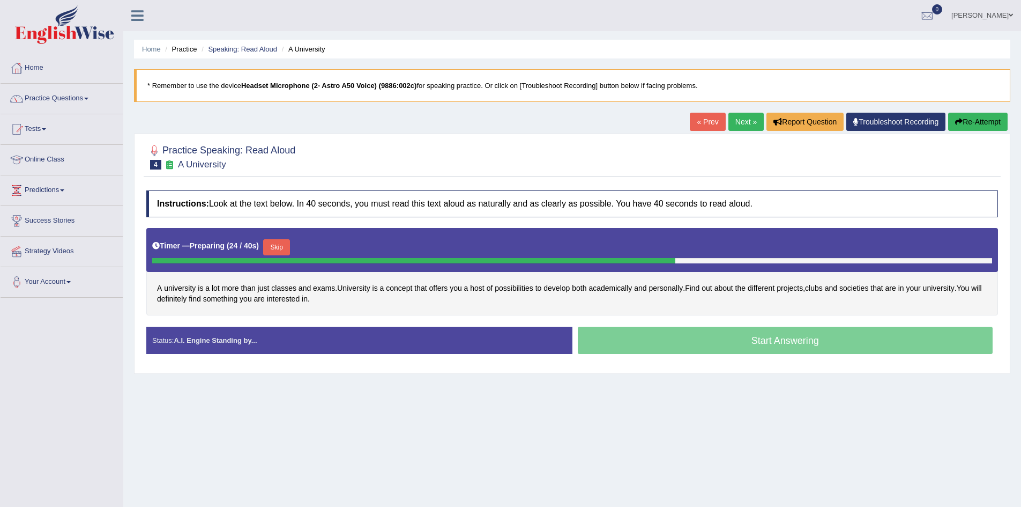
click at [279, 252] on button "Skip" at bounding box center [276, 247] width 27 height 16
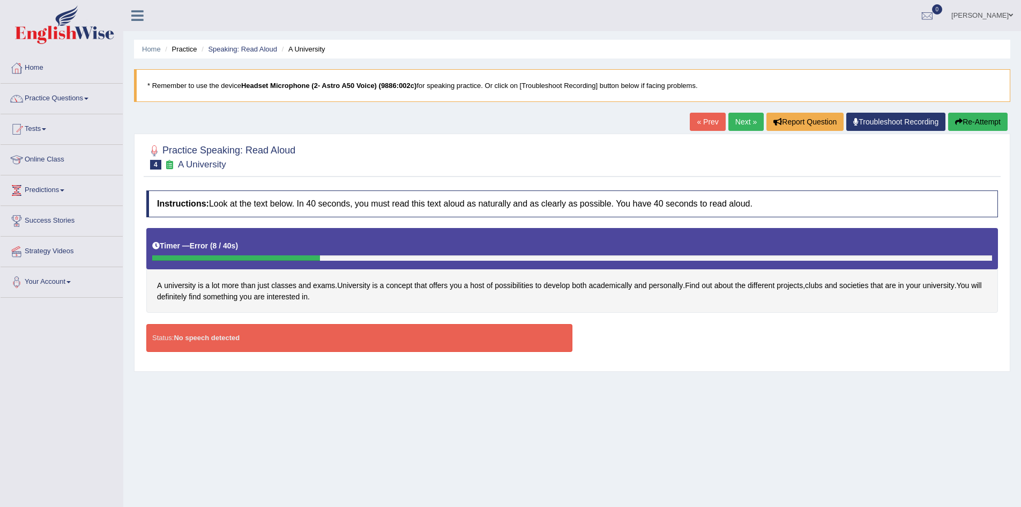
click at [969, 121] on button "Re-Attempt" at bounding box center [977, 122] width 59 height 18
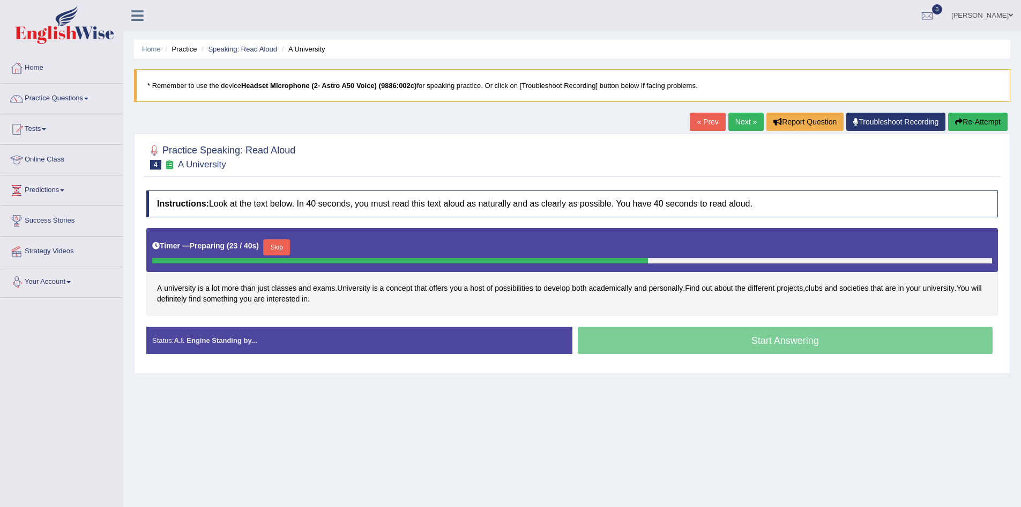
click at [277, 247] on button "Skip" at bounding box center [276, 247] width 27 height 16
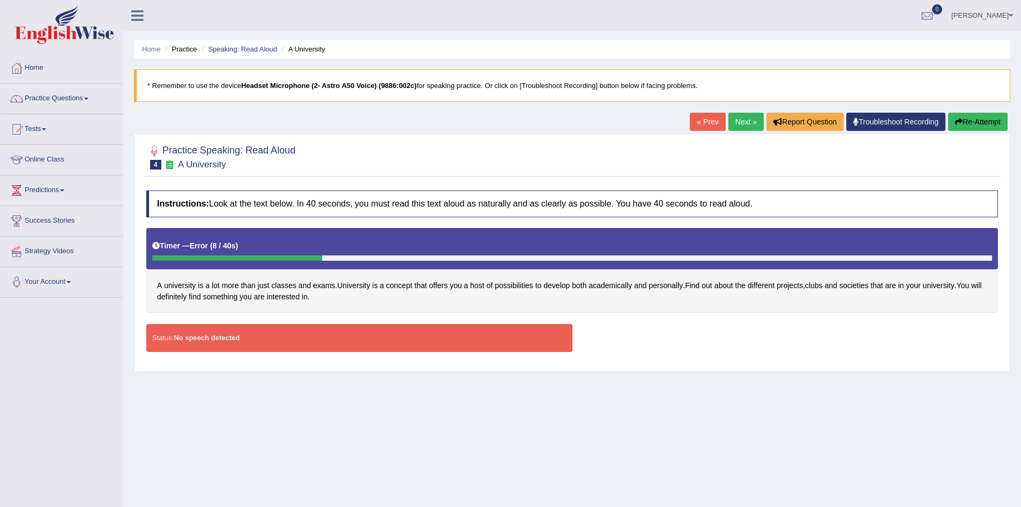
click at [282, 147] on h2 "Practice Speaking: Read Aloud 4 A University" at bounding box center [220, 156] width 149 height 27
click at [53, 66] on link "Home" at bounding box center [62, 66] width 122 height 27
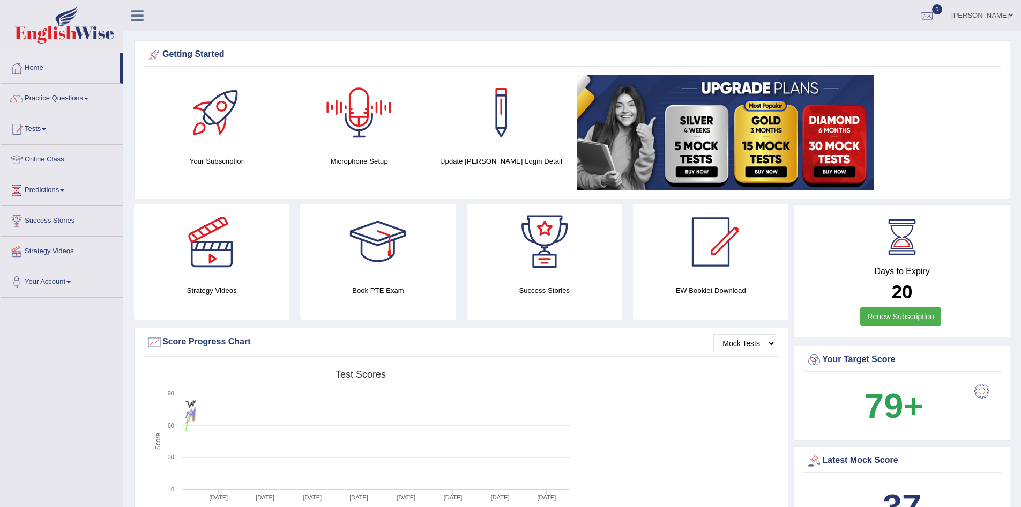
click at [371, 152] on div "Microphone Setup" at bounding box center [359, 121] width 131 height 92
click at [366, 121] on div at bounding box center [359, 112] width 75 height 75
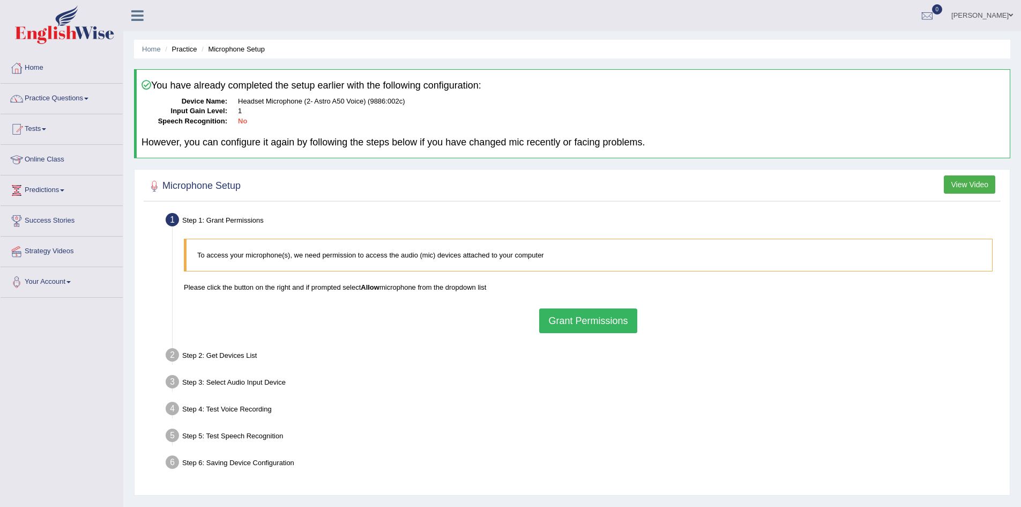
click at [586, 321] on button "Grant Permissions" at bounding box center [588, 320] width 98 height 25
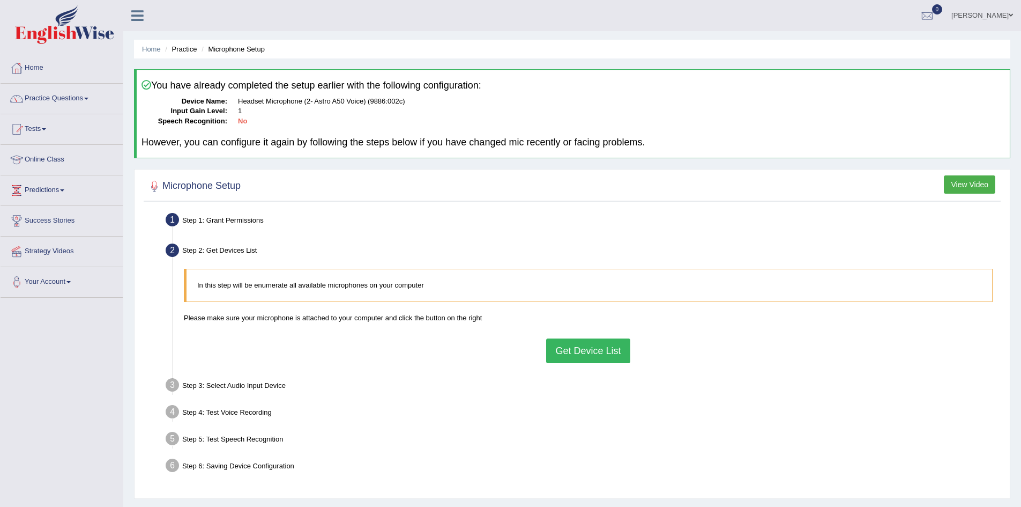
click at [584, 353] on button "Get Device List" at bounding box center [588, 350] width 84 height 25
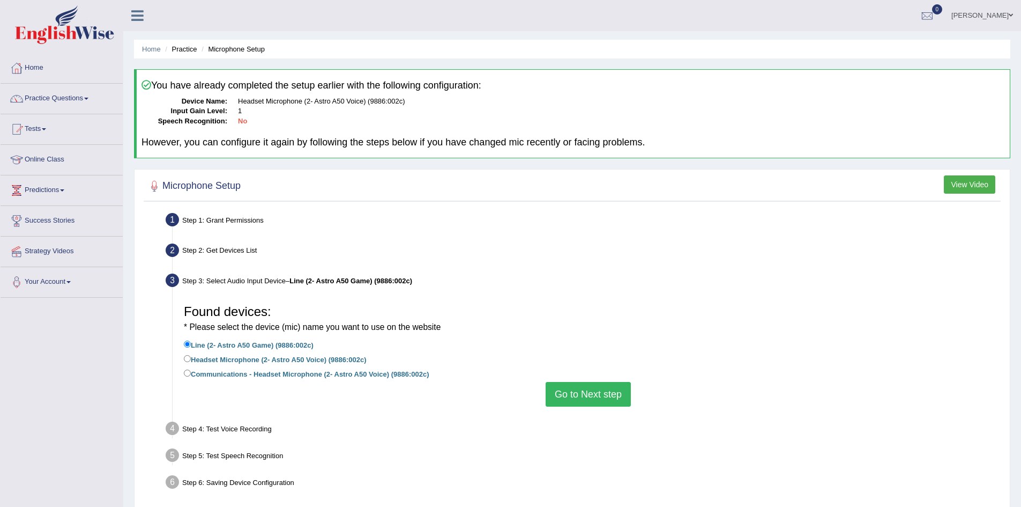
click at [339, 358] on label "Headset Microphone (2- Astro A50 Voice) (9886:002c)" at bounding box center [275, 359] width 183 height 12
click at [191, 358] on input "Headset Microphone (2- Astro A50 Voice) (9886:002c)" at bounding box center [187, 358] width 7 height 7
radio input "true"
click at [581, 396] on button "Go to Next step" at bounding box center [588, 394] width 85 height 25
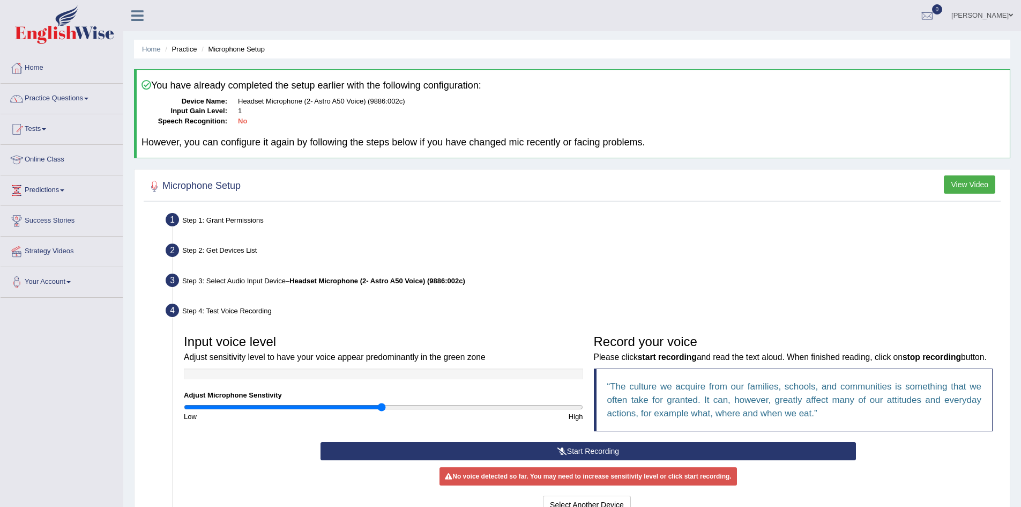
click at [593, 450] on button "Start Recording" at bounding box center [588, 451] width 535 height 18
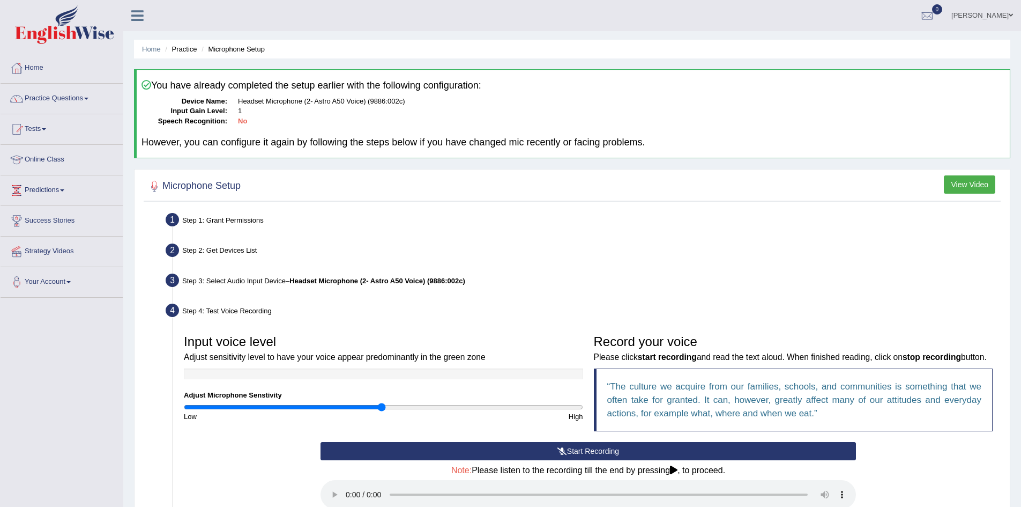
click at [643, 455] on button "Start Recording" at bounding box center [588, 451] width 535 height 18
